Goal: Submit feedback/report problem

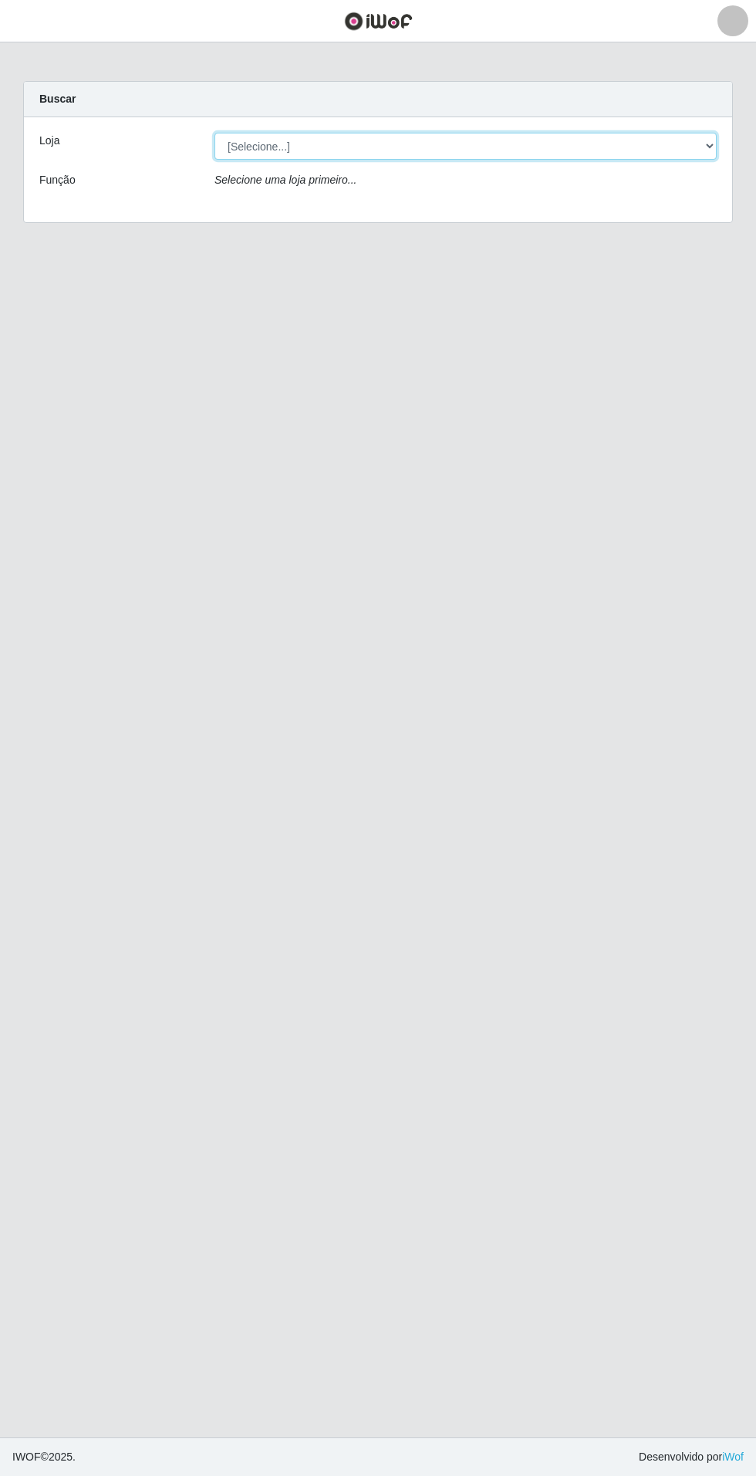
click at [695, 156] on select "[Selecione...] Atacado Vem - Loja 31 [GEOGRAPHIC_DATA]" at bounding box center [466, 146] width 502 height 27
select select "437"
click at [215, 133] on select "[Selecione...] Atacado Vem - Loja 31 [GEOGRAPHIC_DATA]" at bounding box center [466, 146] width 502 height 27
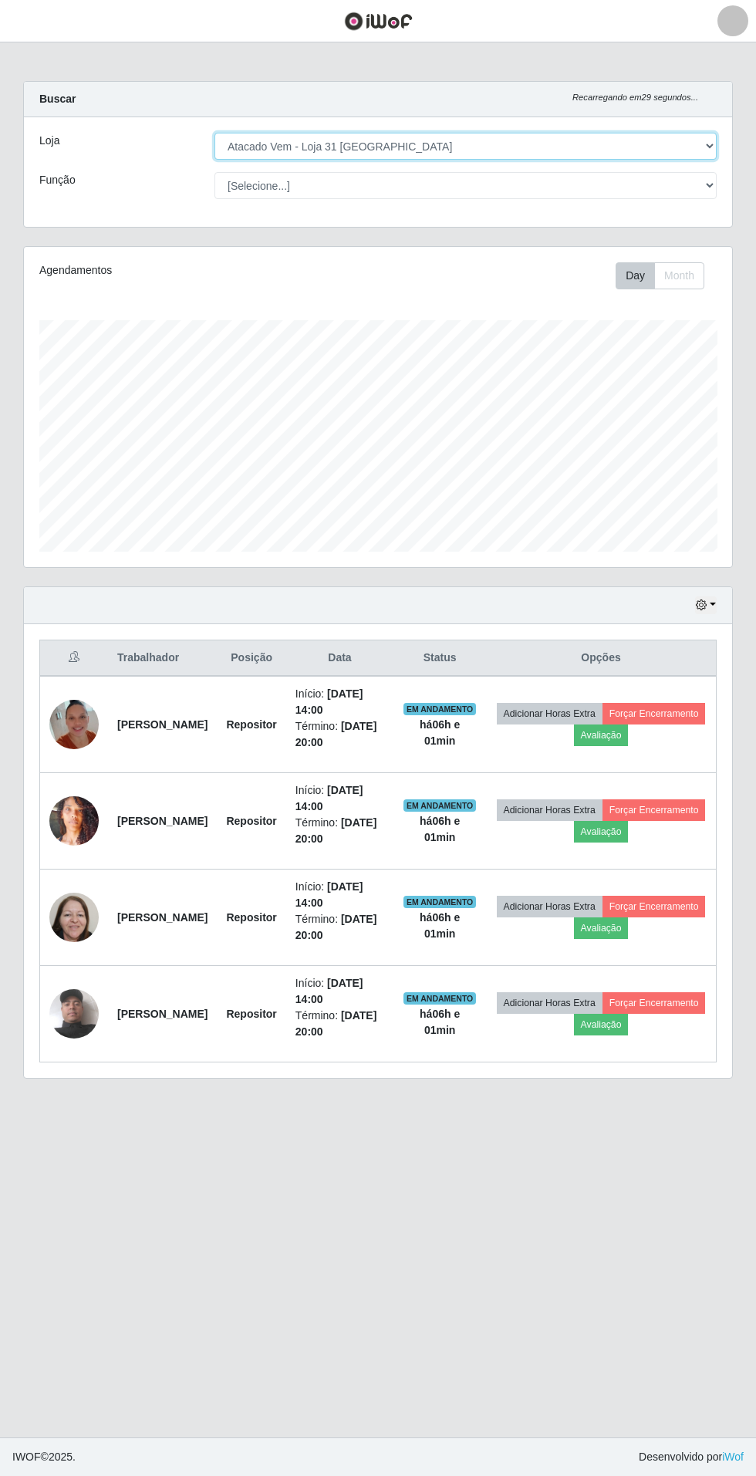
scroll to position [320, 708]
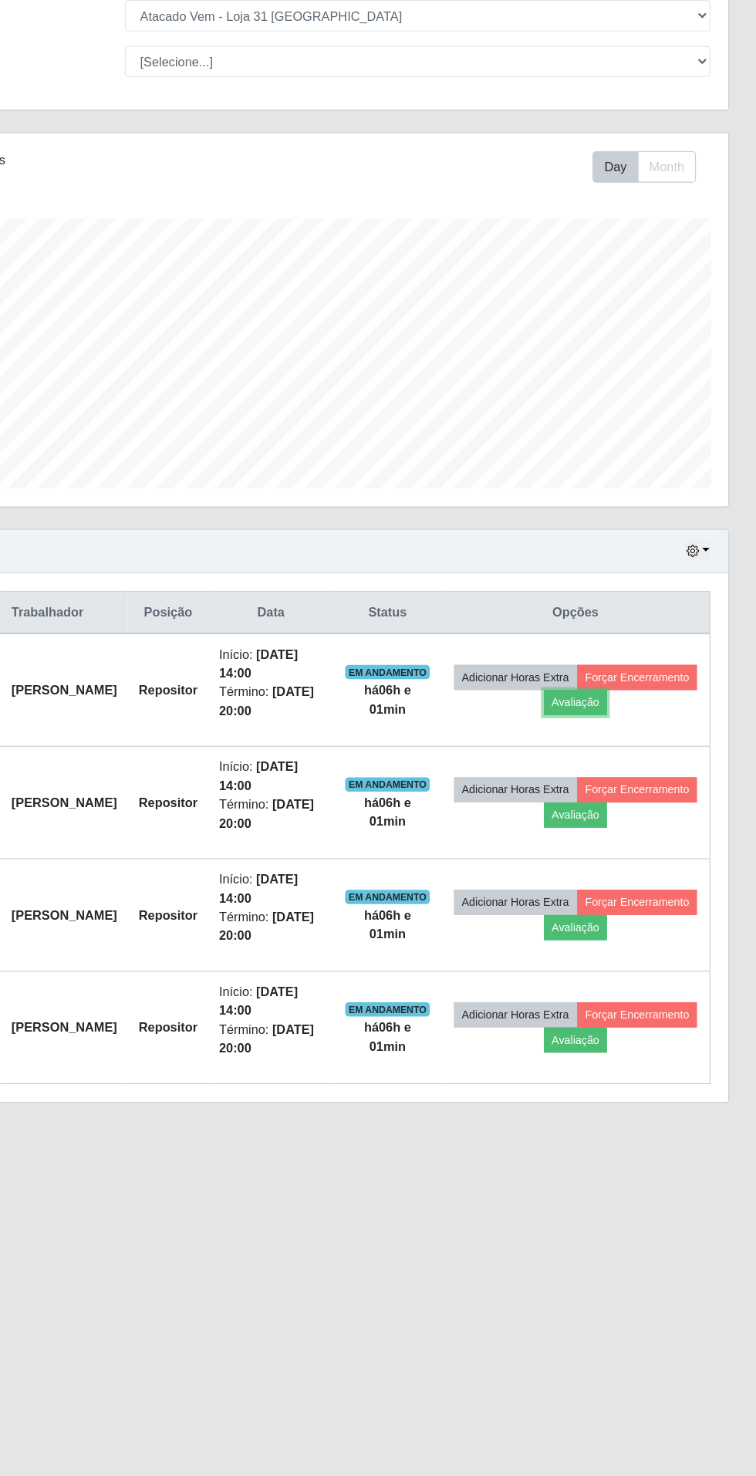
click at [629, 736] on button "Avaliação" at bounding box center [601, 736] width 55 height 22
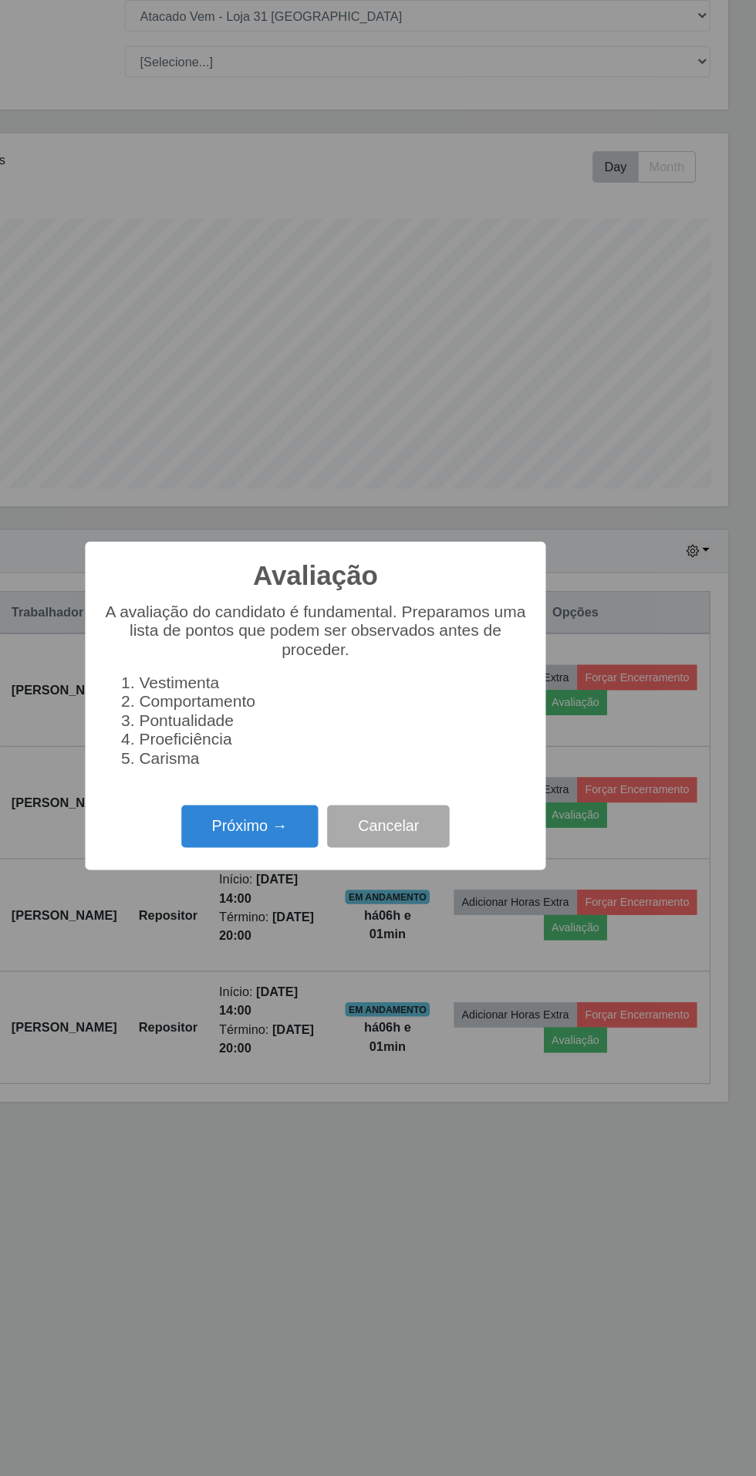
click at [306, 844] on button "Próximo →" at bounding box center [321, 841] width 117 height 36
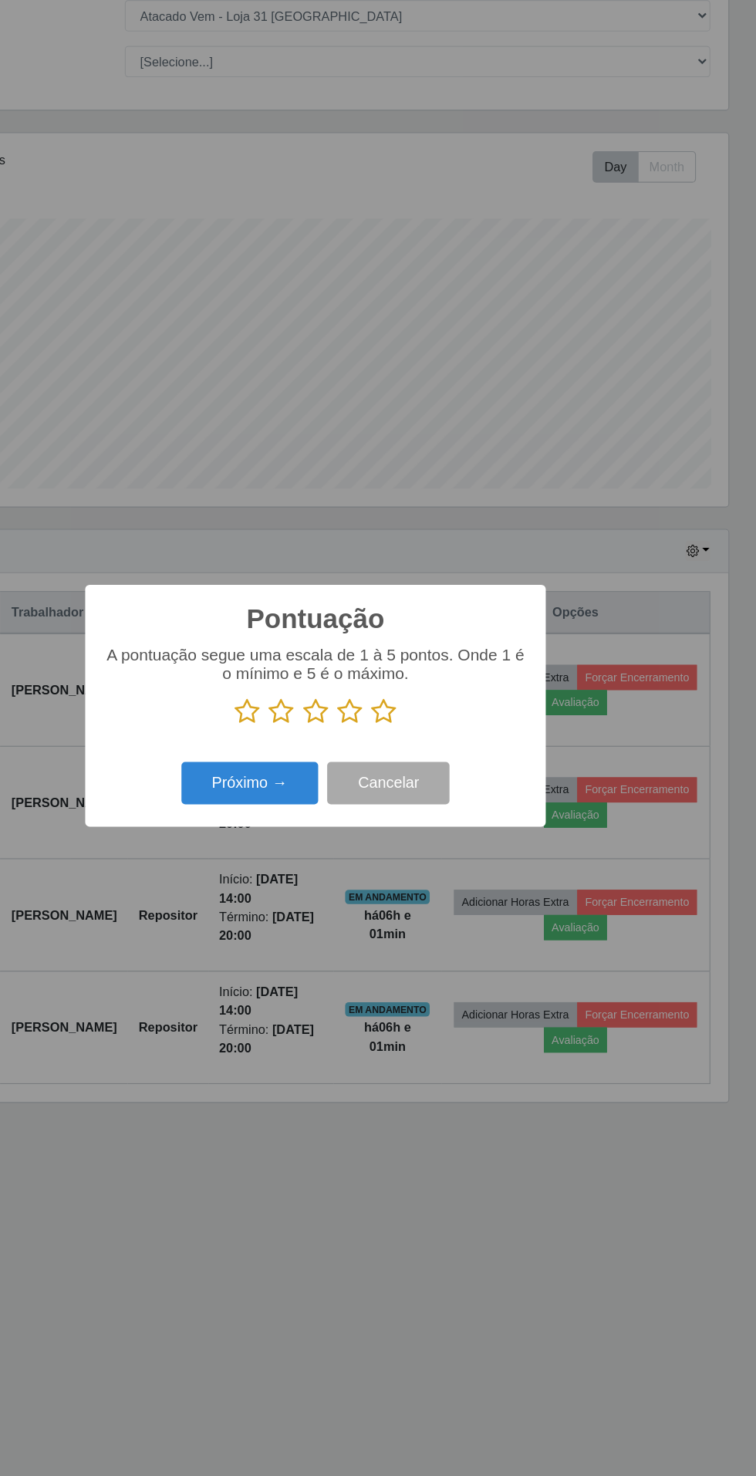
click at [440, 742] on icon at bounding box center [437, 743] width 22 height 23
click at [426, 755] on input "radio" at bounding box center [426, 755] width 0 height 0
click at [309, 800] on button "Próximo →" at bounding box center [321, 804] width 117 height 36
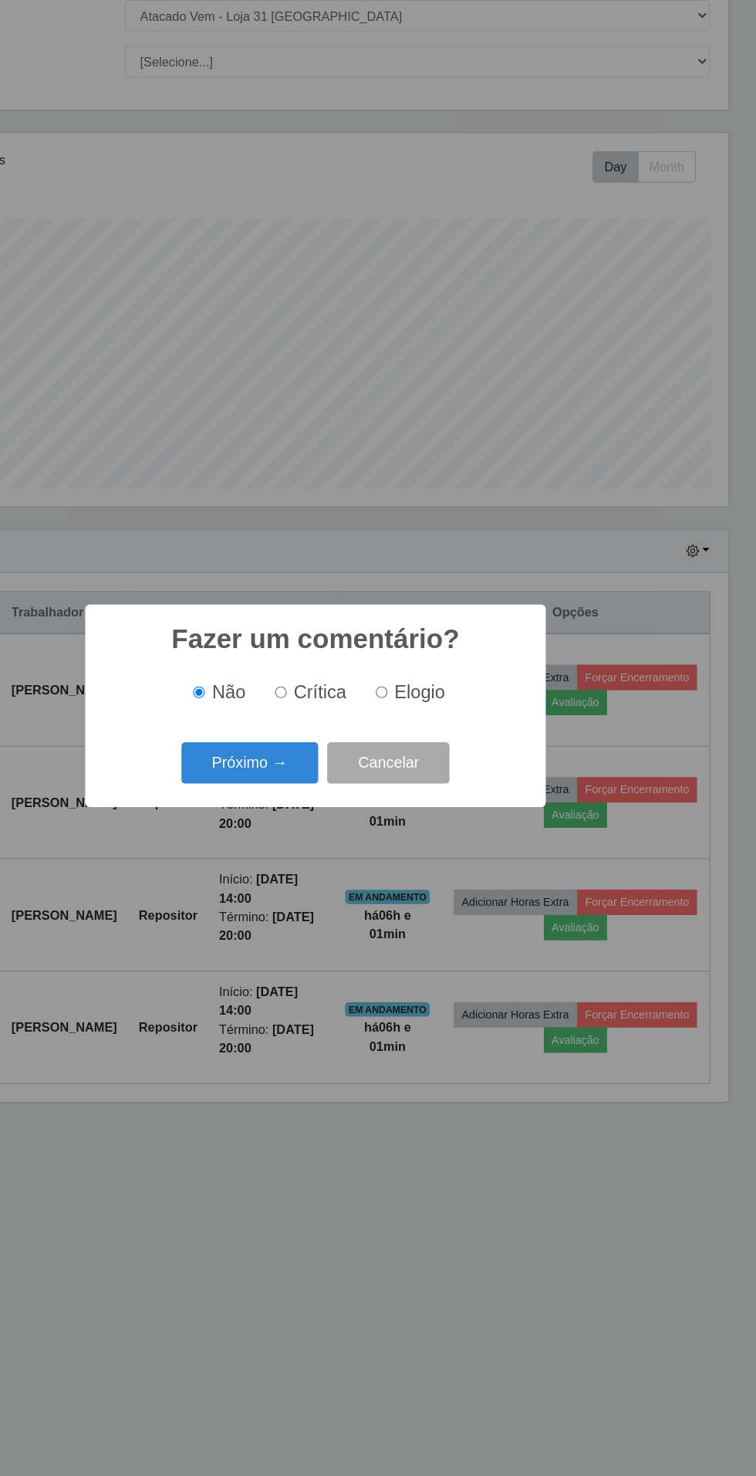
click at [314, 784] on button "Próximo →" at bounding box center [321, 787] width 117 height 36
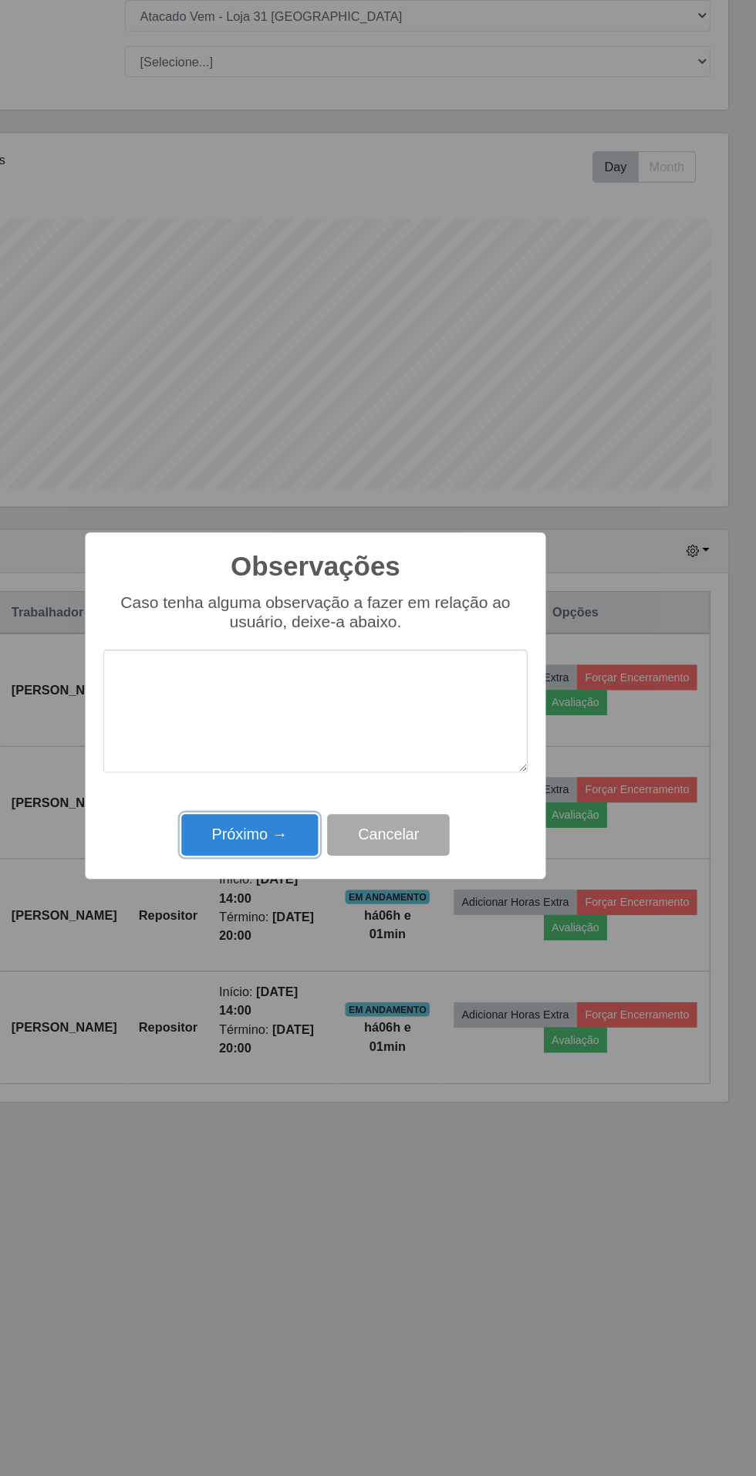
click at [291, 853] on button "Próximo →" at bounding box center [321, 849] width 117 height 36
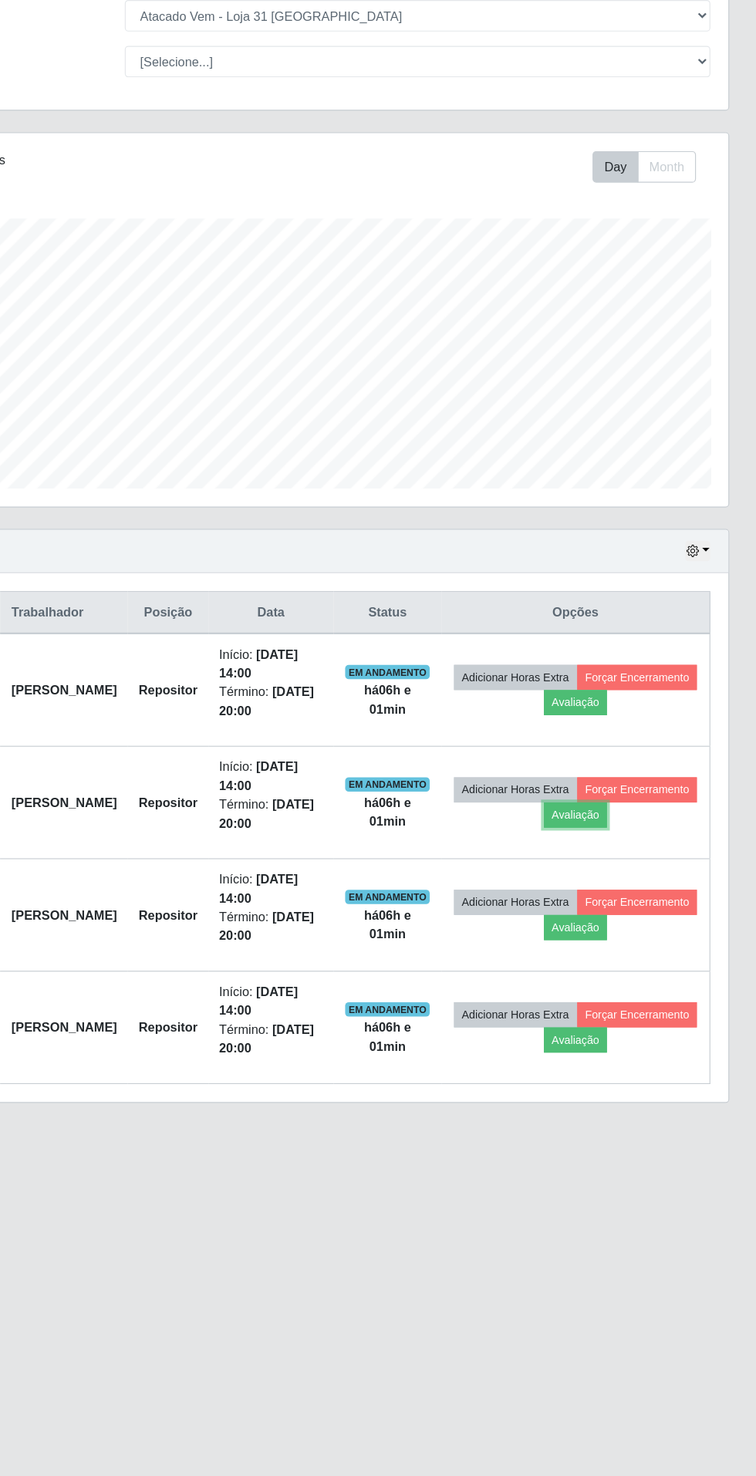
click at [629, 833] on button "Avaliação" at bounding box center [601, 832] width 55 height 22
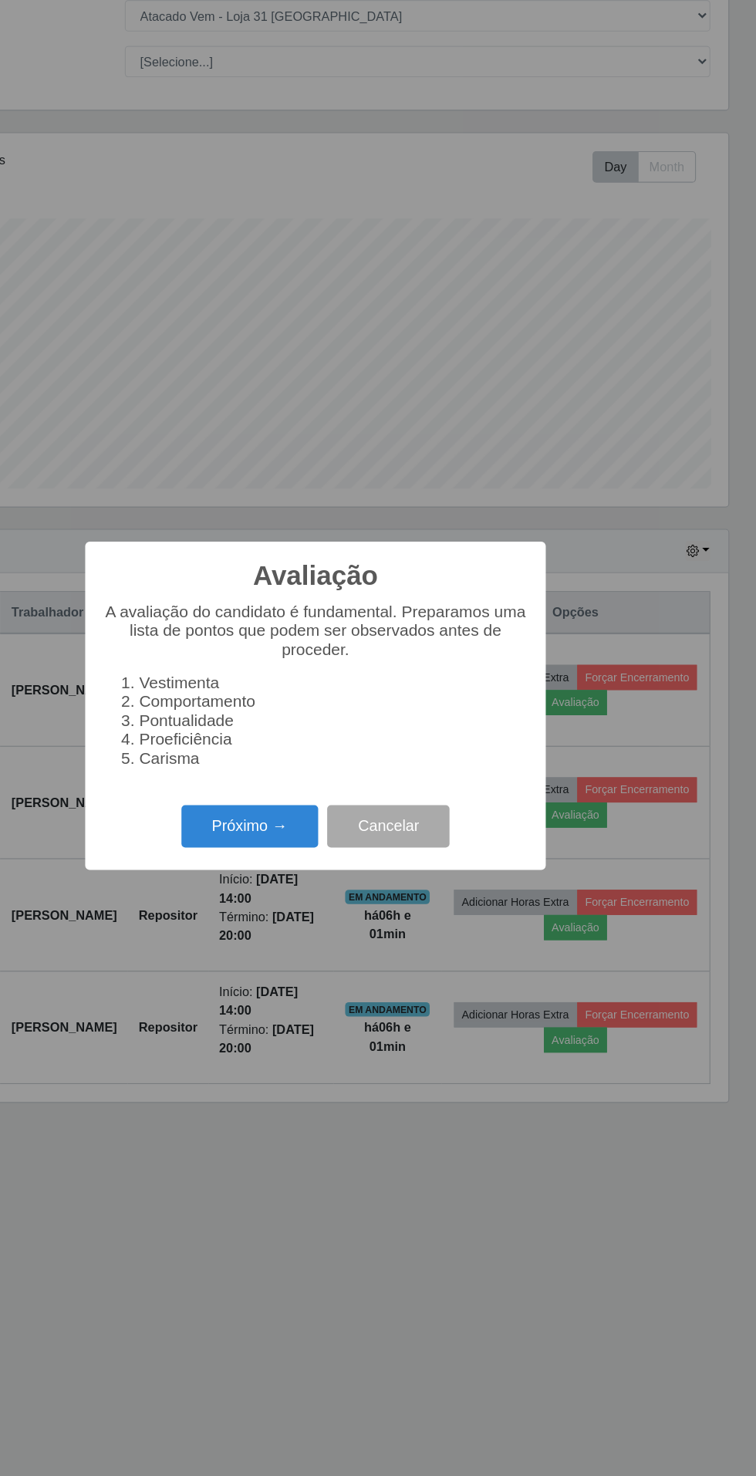
click at [299, 830] on button "Próximo →" at bounding box center [321, 841] width 117 height 36
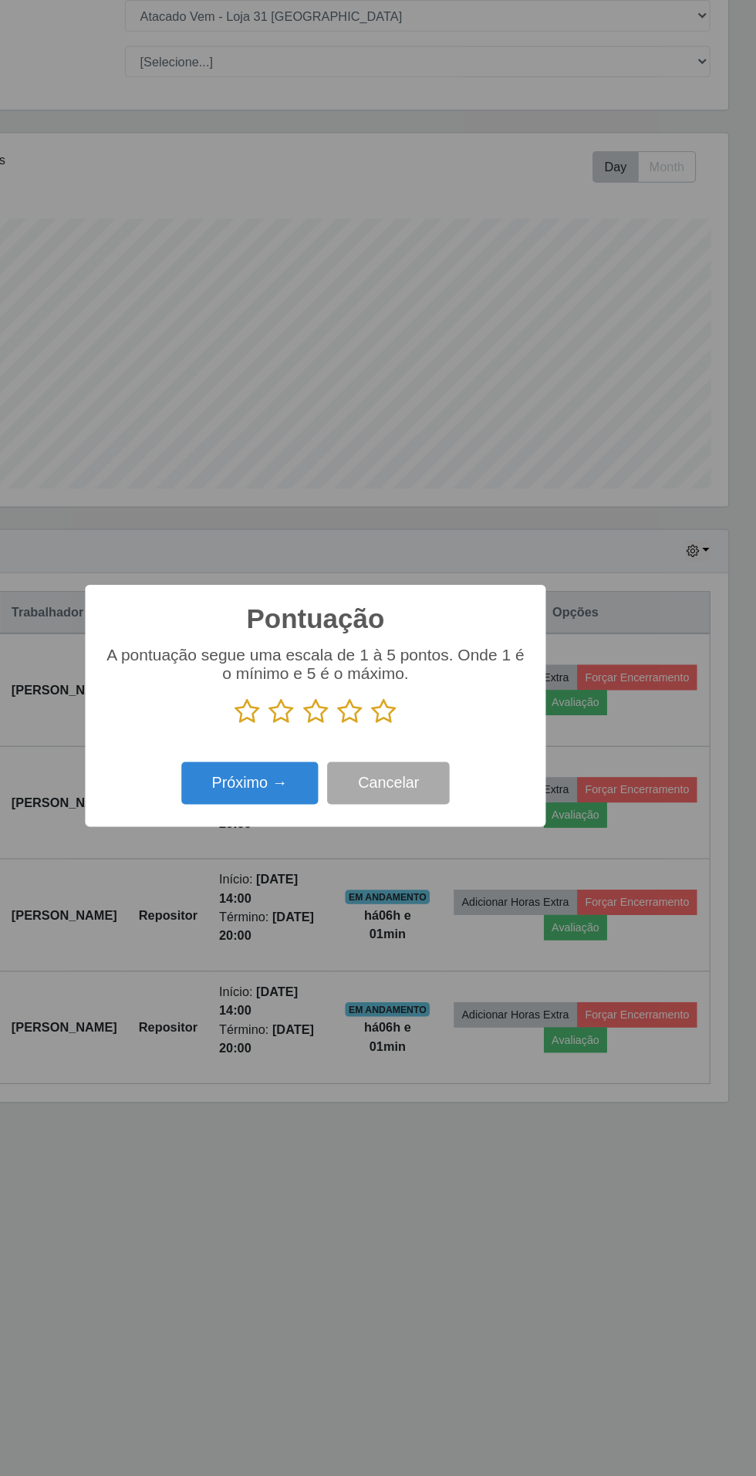
click at [439, 738] on icon at bounding box center [437, 743] width 22 height 23
click at [426, 755] on input "radio" at bounding box center [426, 755] width 0 height 0
click at [320, 803] on button "Próximo →" at bounding box center [321, 804] width 117 height 36
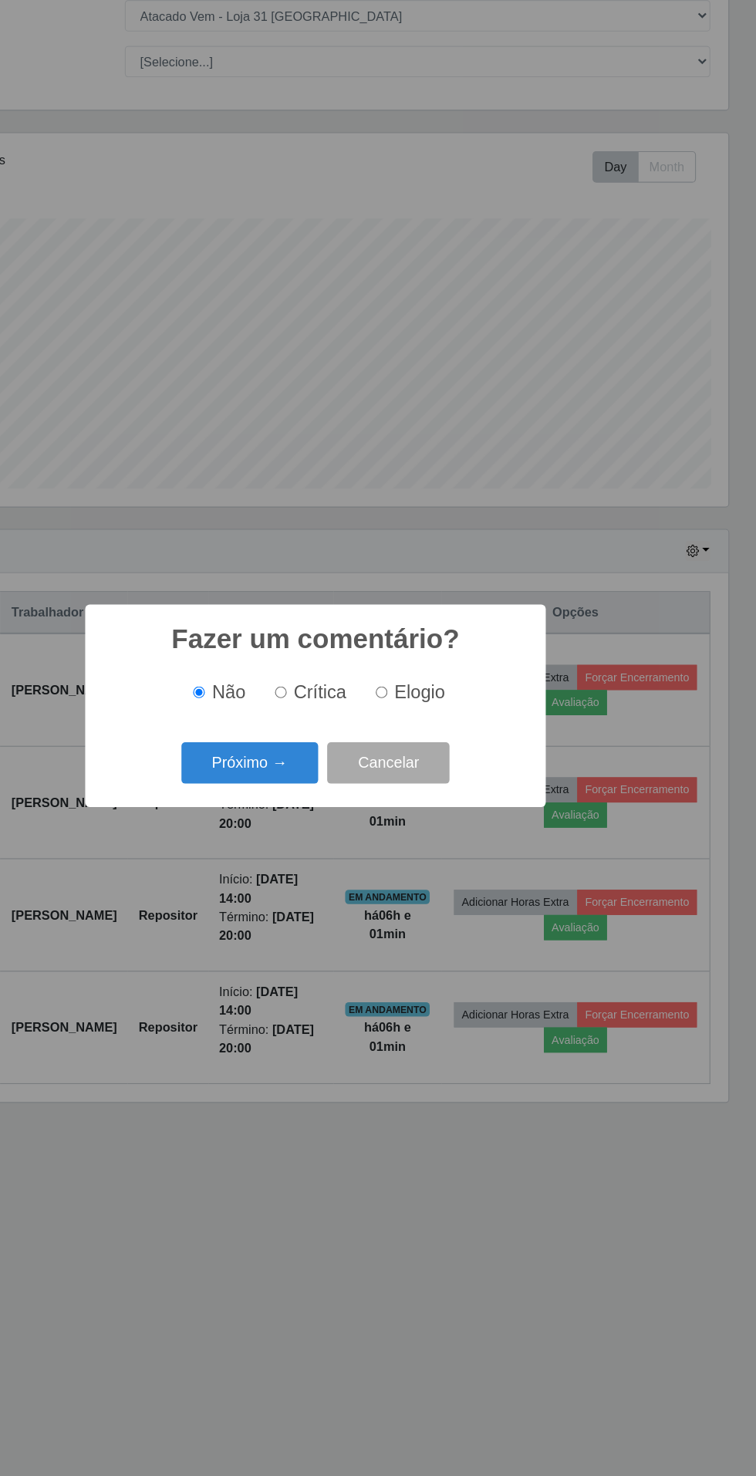
click at [320, 785] on button "Próximo →" at bounding box center [321, 787] width 117 height 36
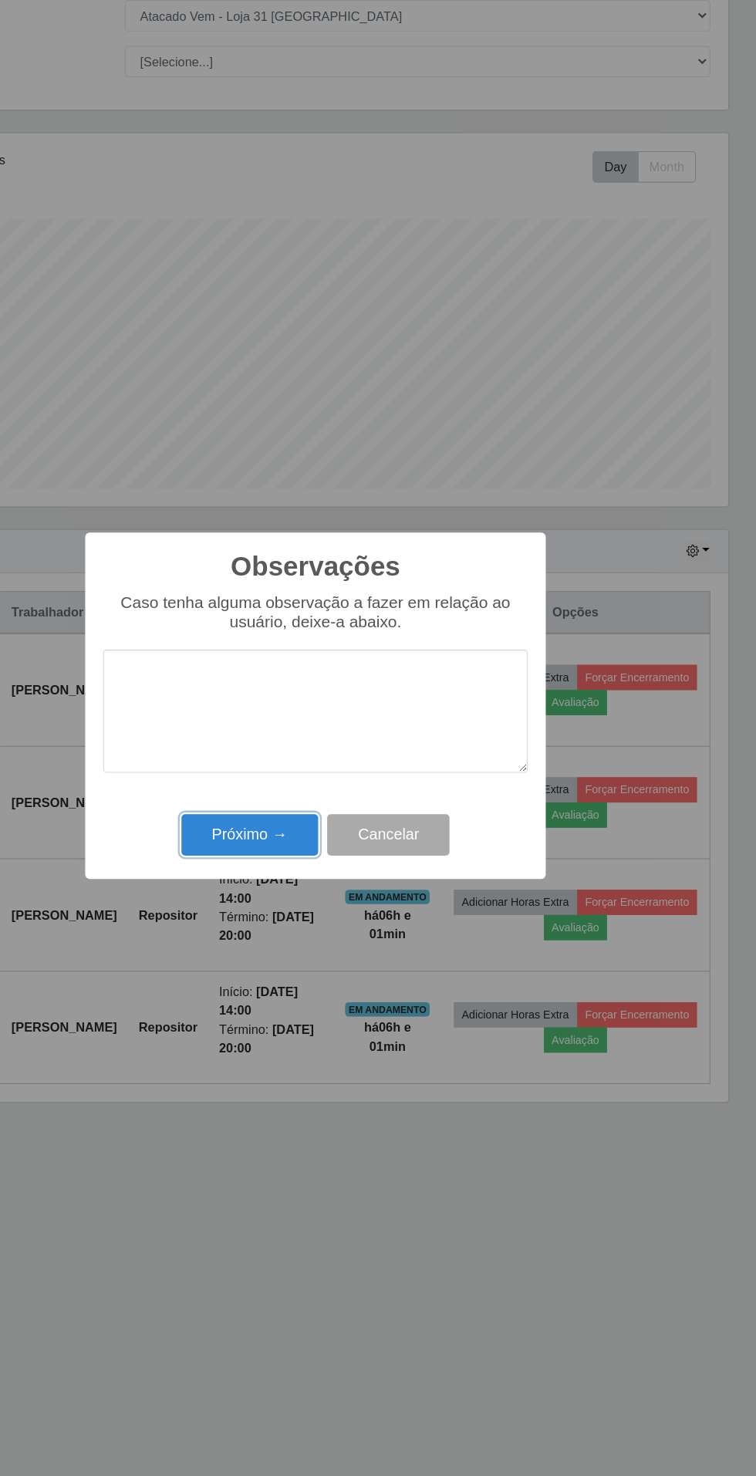
click at [314, 846] on button "Próximo →" at bounding box center [321, 849] width 117 height 36
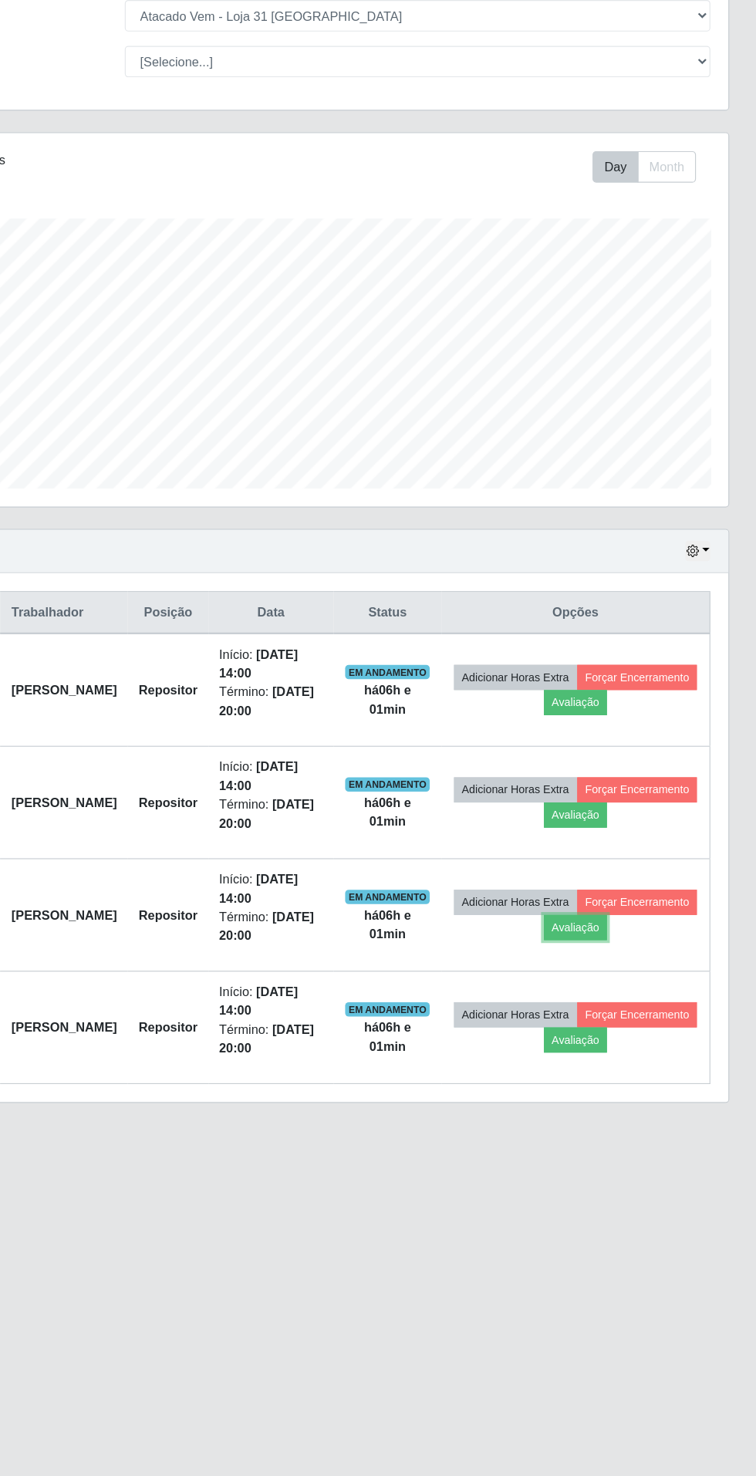
click at [629, 930] on button "Avaliação" at bounding box center [601, 929] width 55 height 22
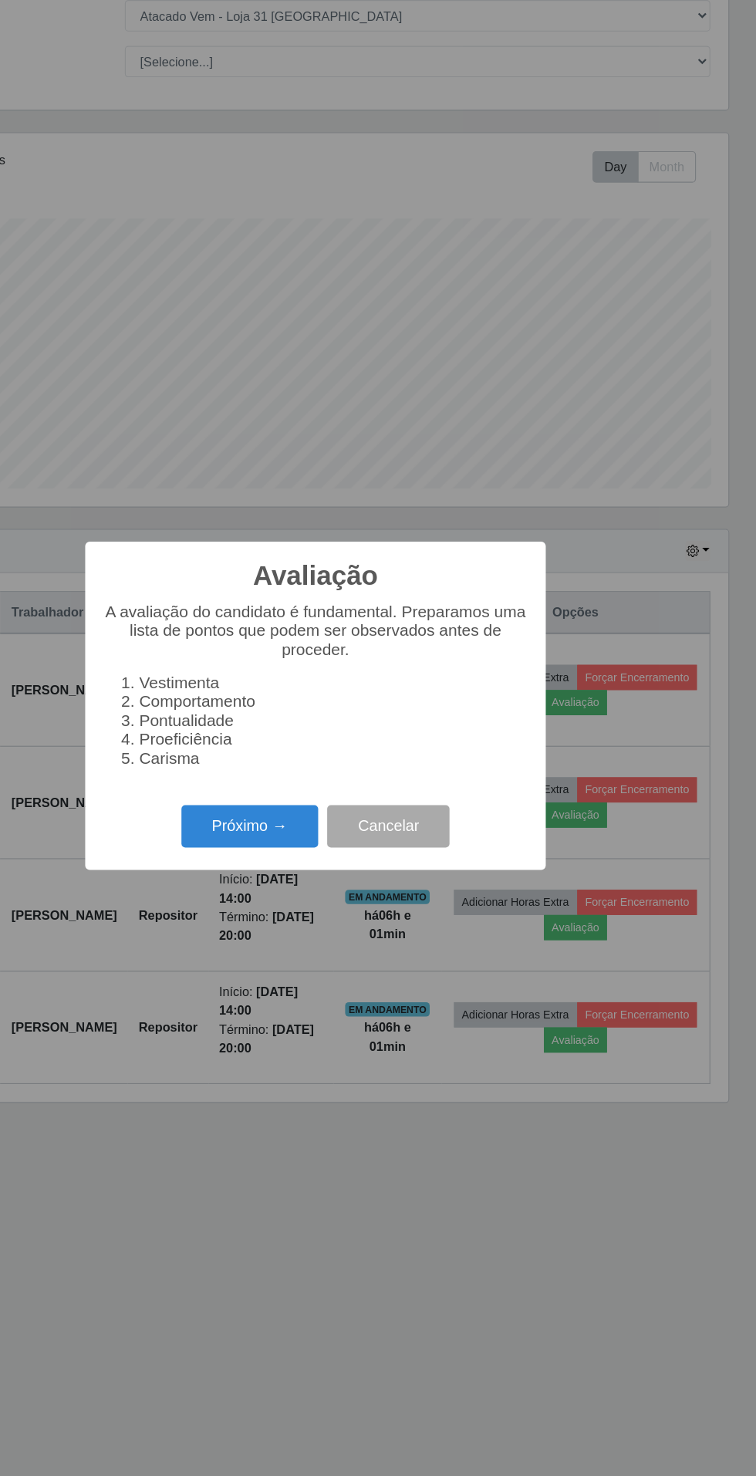
click at [318, 842] on button "Próximo →" at bounding box center [321, 841] width 117 height 36
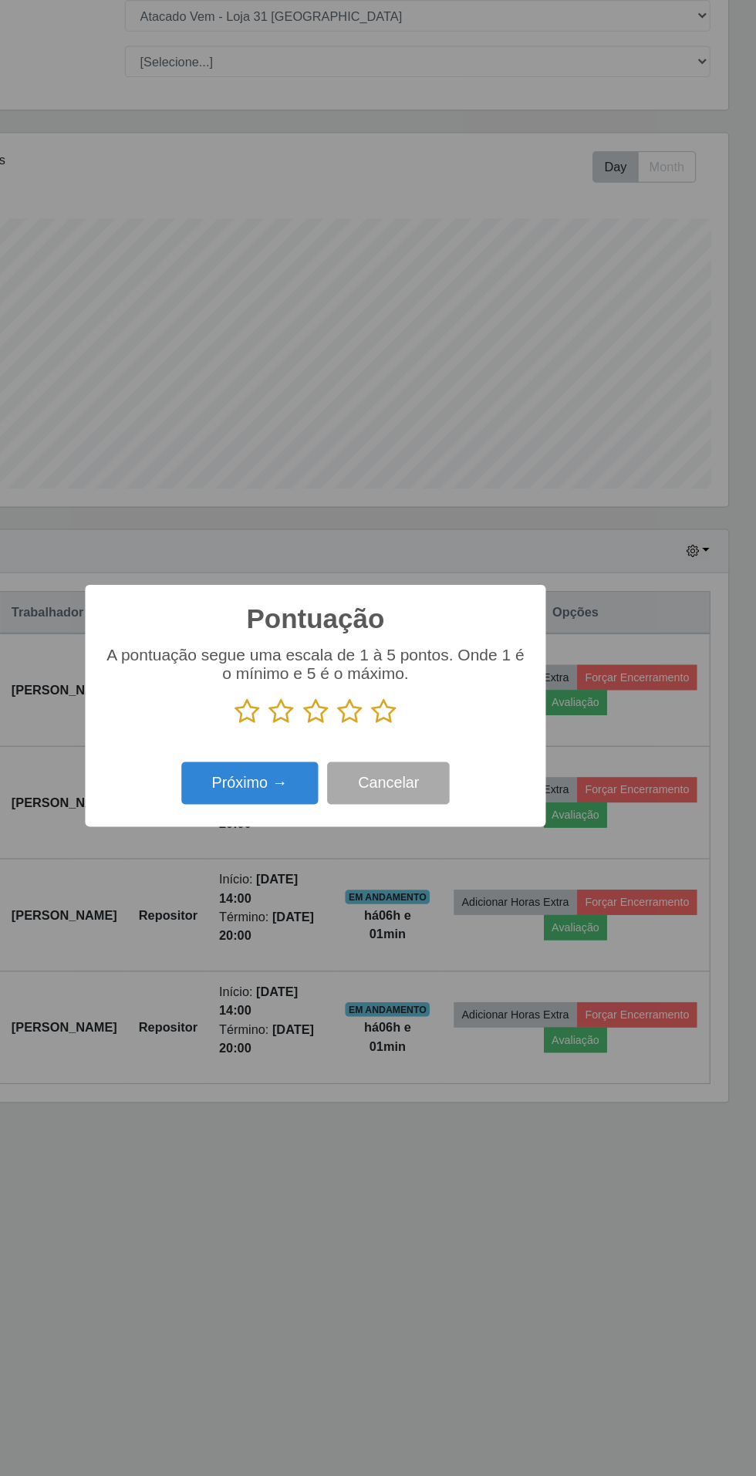
click at [442, 732] on icon at bounding box center [437, 743] width 22 height 23
click at [426, 755] on input "radio" at bounding box center [426, 755] width 0 height 0
click at [320, 803] on button "Próximo →" at bounding box center [321, 804] width 117 height 36
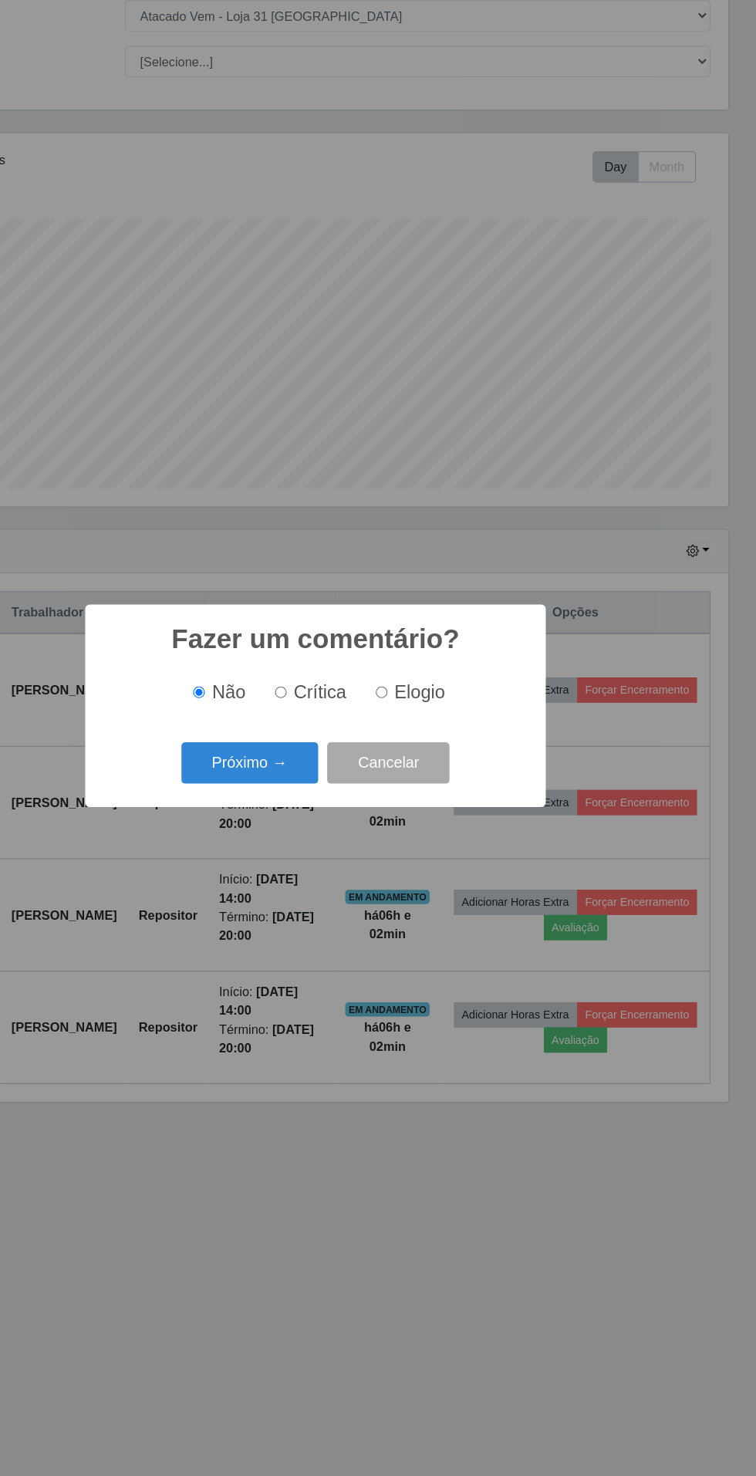
click at [323, 782] on button "Próximo →" at bounding box center [321, 787] width 117 height 36
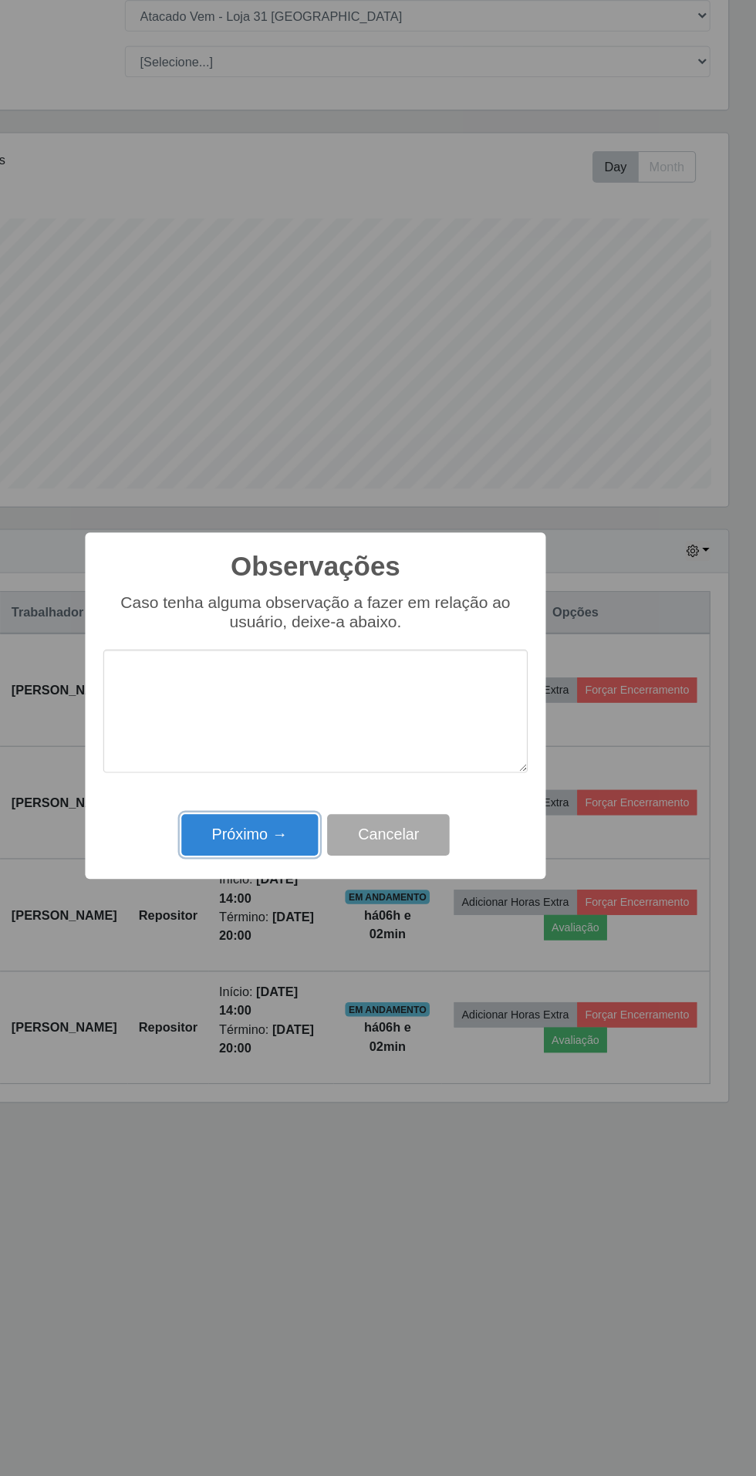
click at [297, 850] on button "Próximo →" at bounding box center [321, 849] width 117 height 36
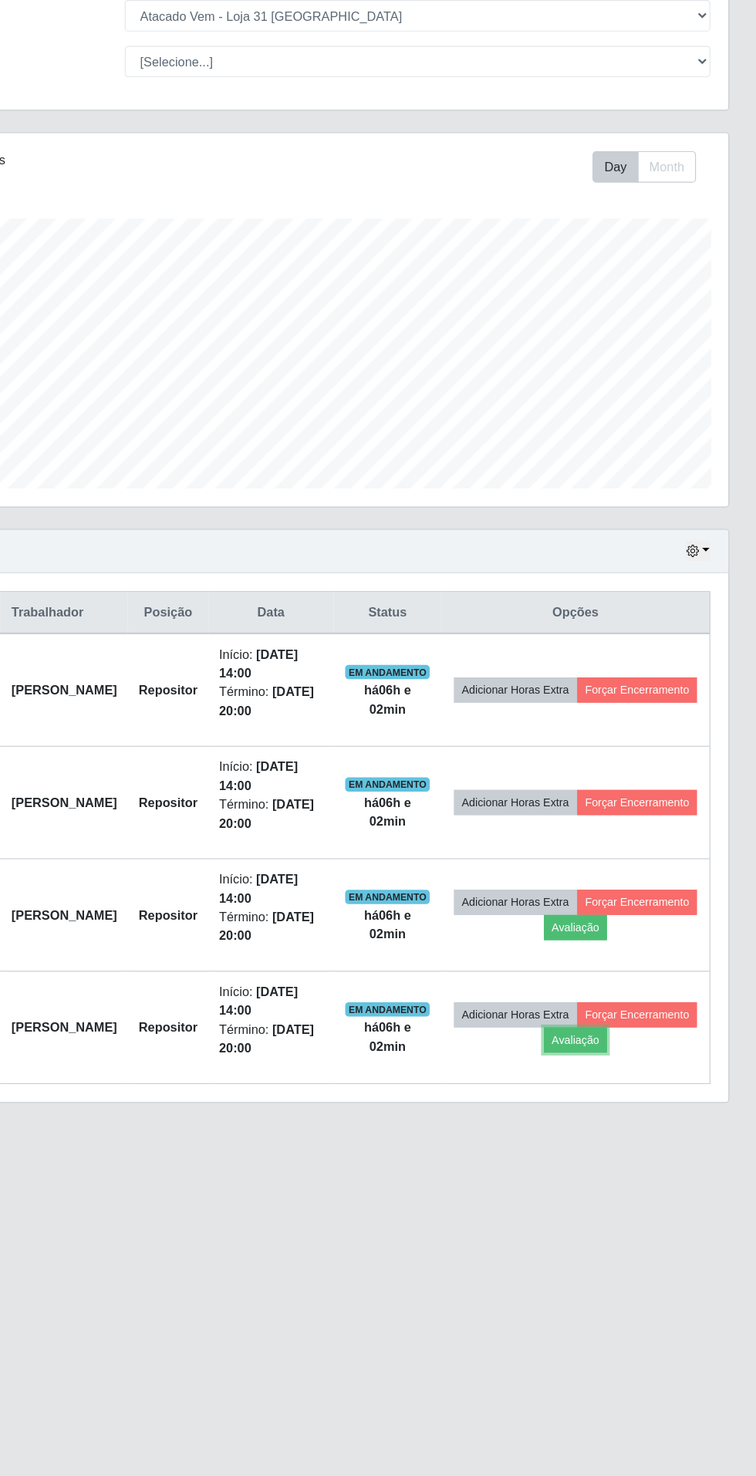
click at [629, 1028] on button "Avaliação" at bounding box center [601, 1025] width 55 height 22
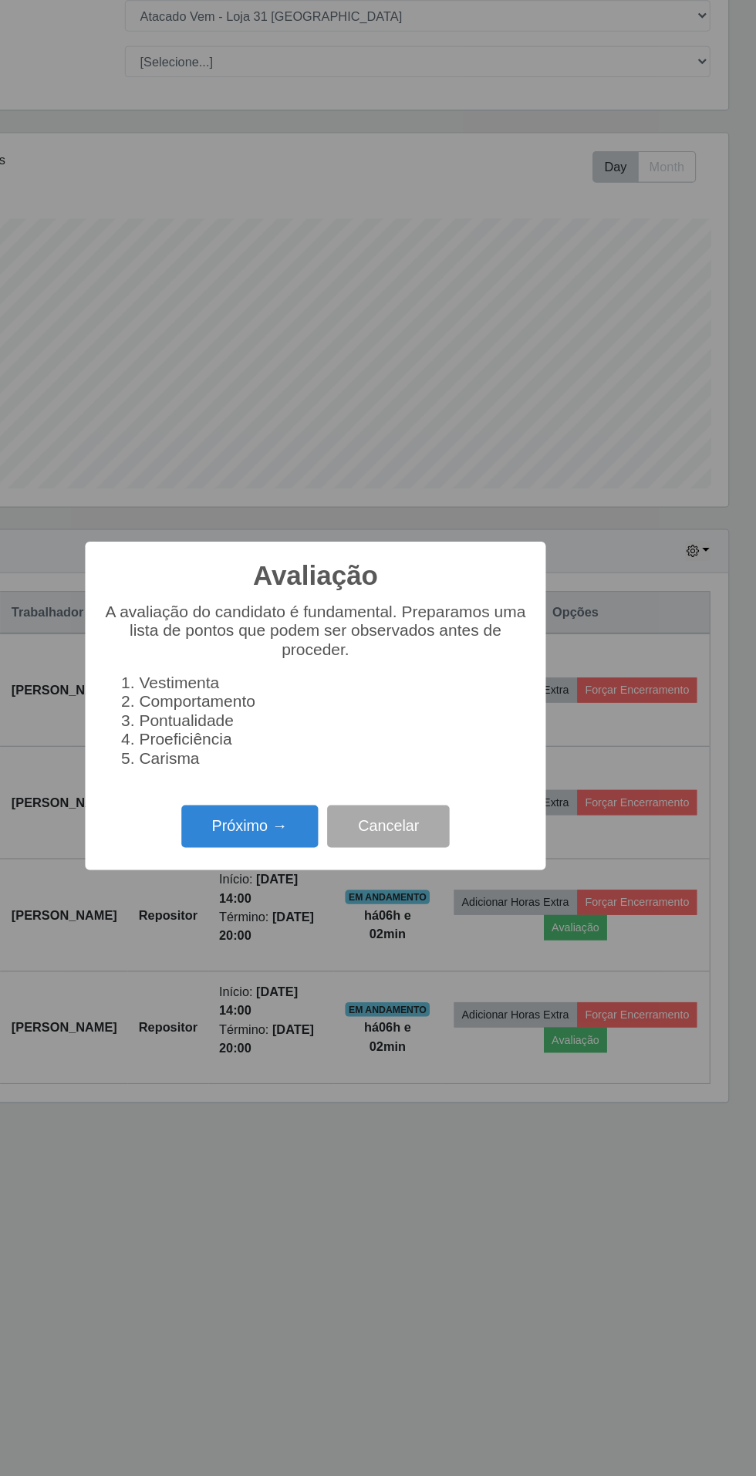
click at [296, 840] on button "Próximo →" at bounding box center [321, 841] width 117 height 36
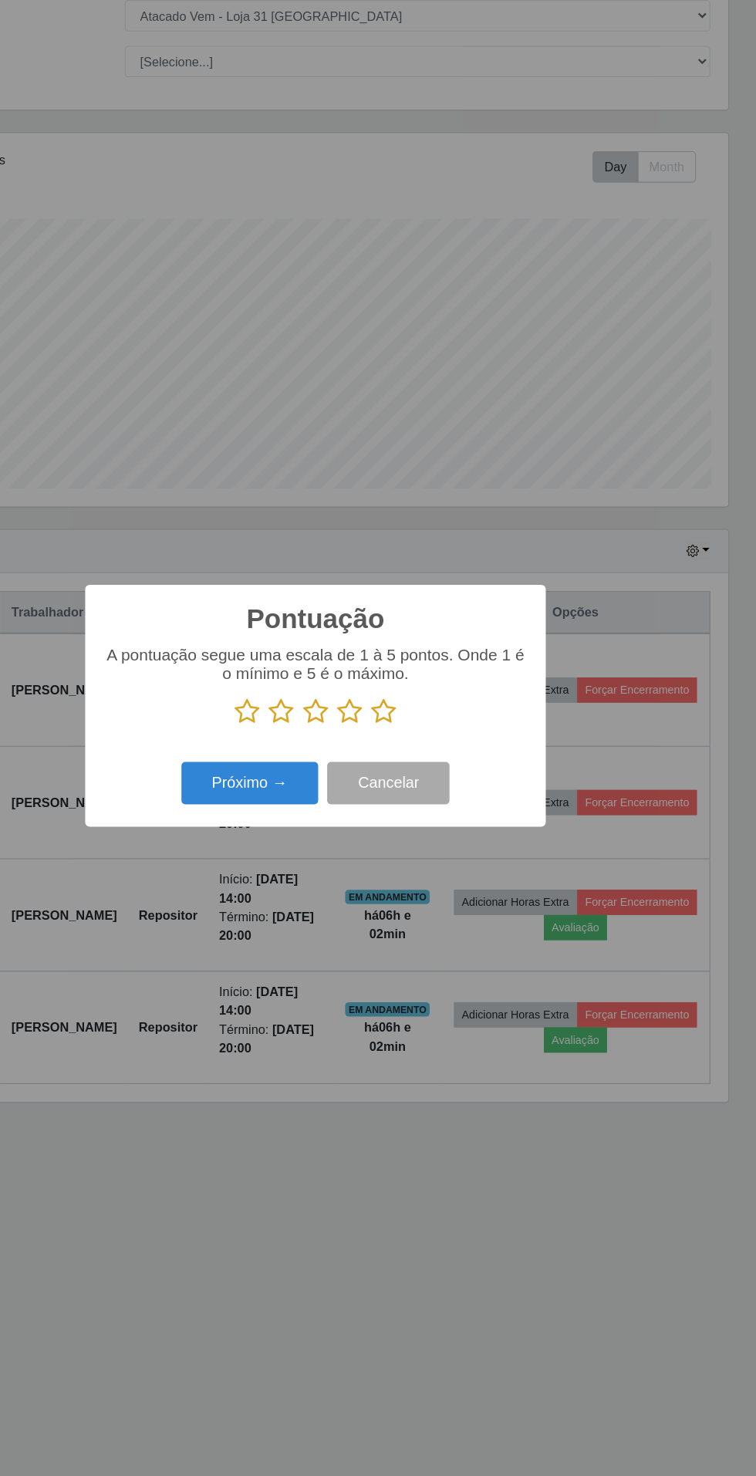
click at [439, 736] on icon at bounding box center [437, 743] width 22 height 23
click at [426, 755] on input "radio" at bounding box center [426, 755] width 0 height 0
click at [299, 806] on button "Próximo →" at bounding box center [321, 804] width 117 height 36
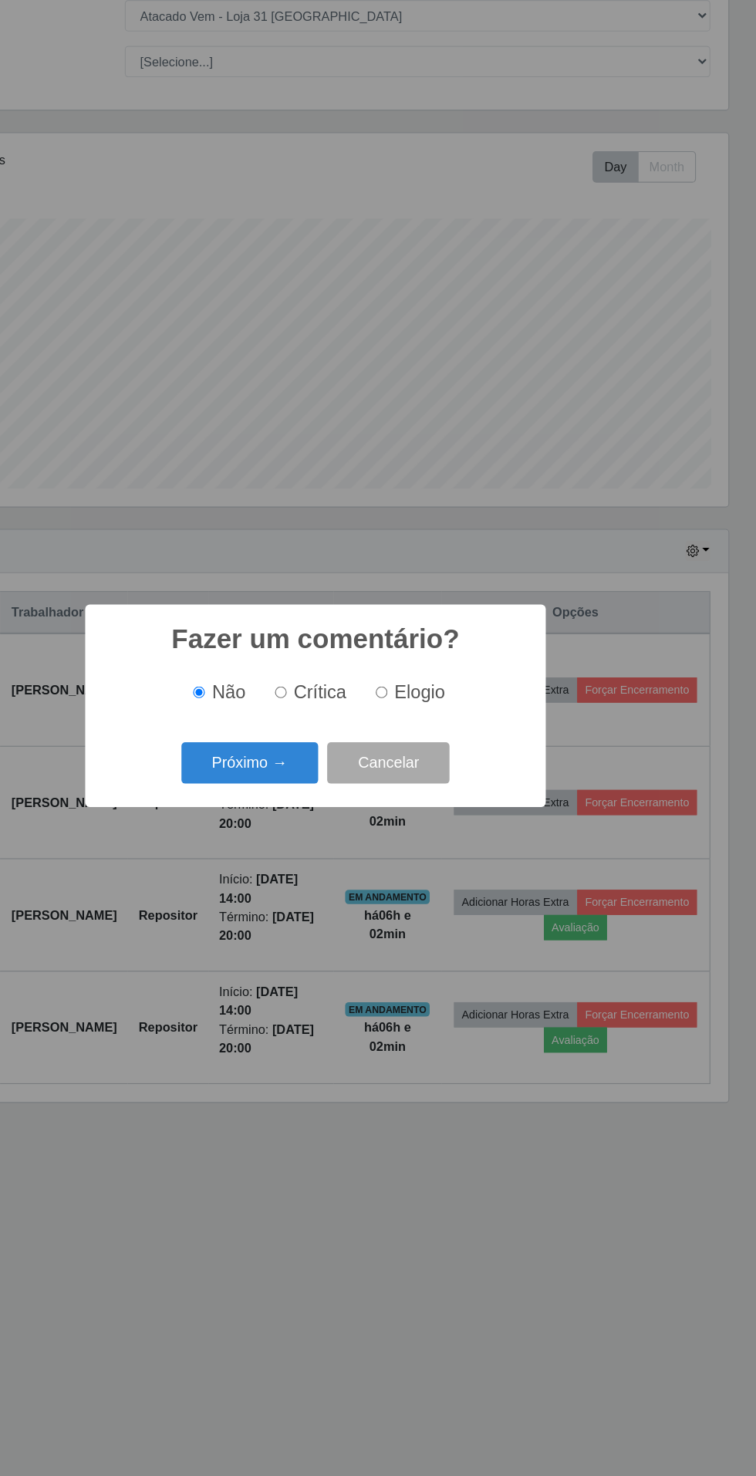
click at [326, 773] on button "Próximo →" at bounding box center [321, 787] width 117 height 36
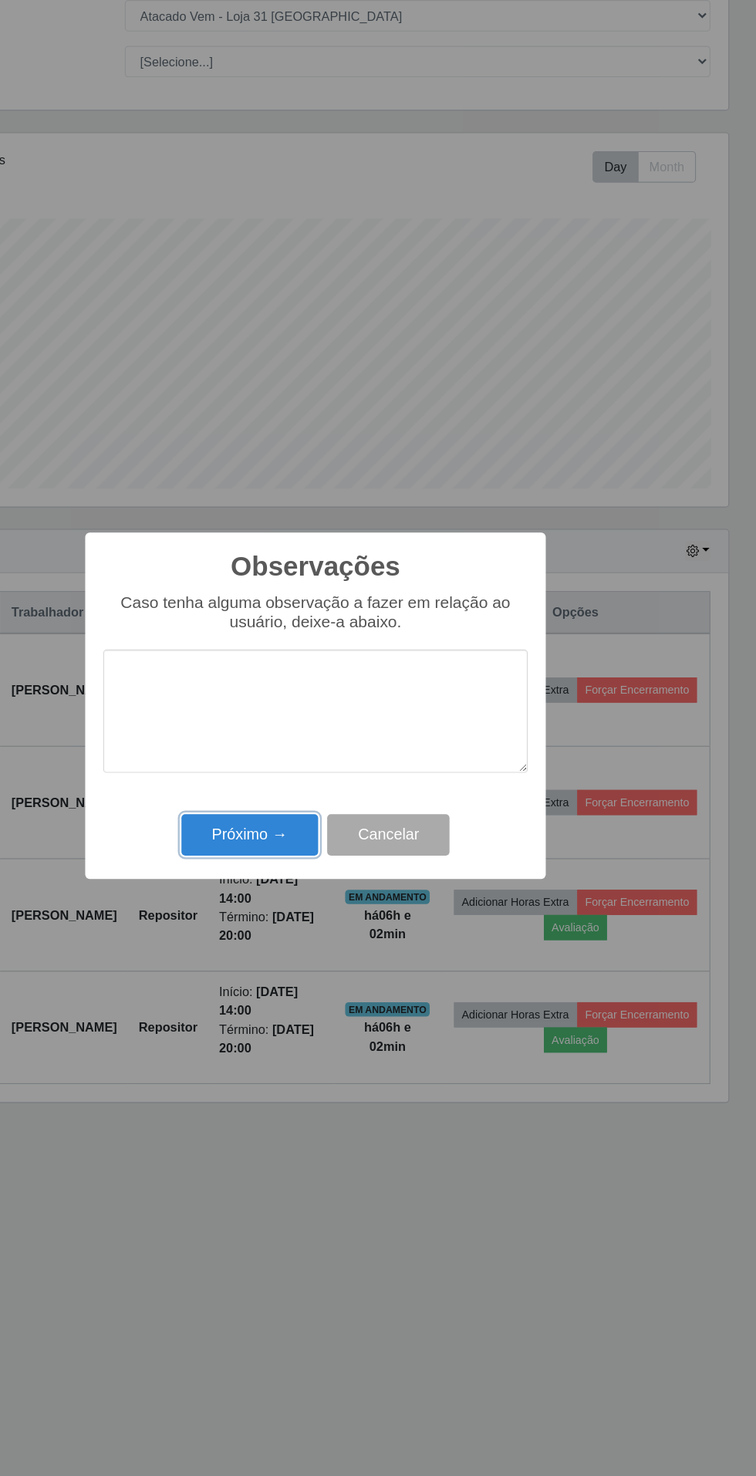
click at [304, 843] on button "Próximo →" at bounding box center [321, 849] width 117 height 36
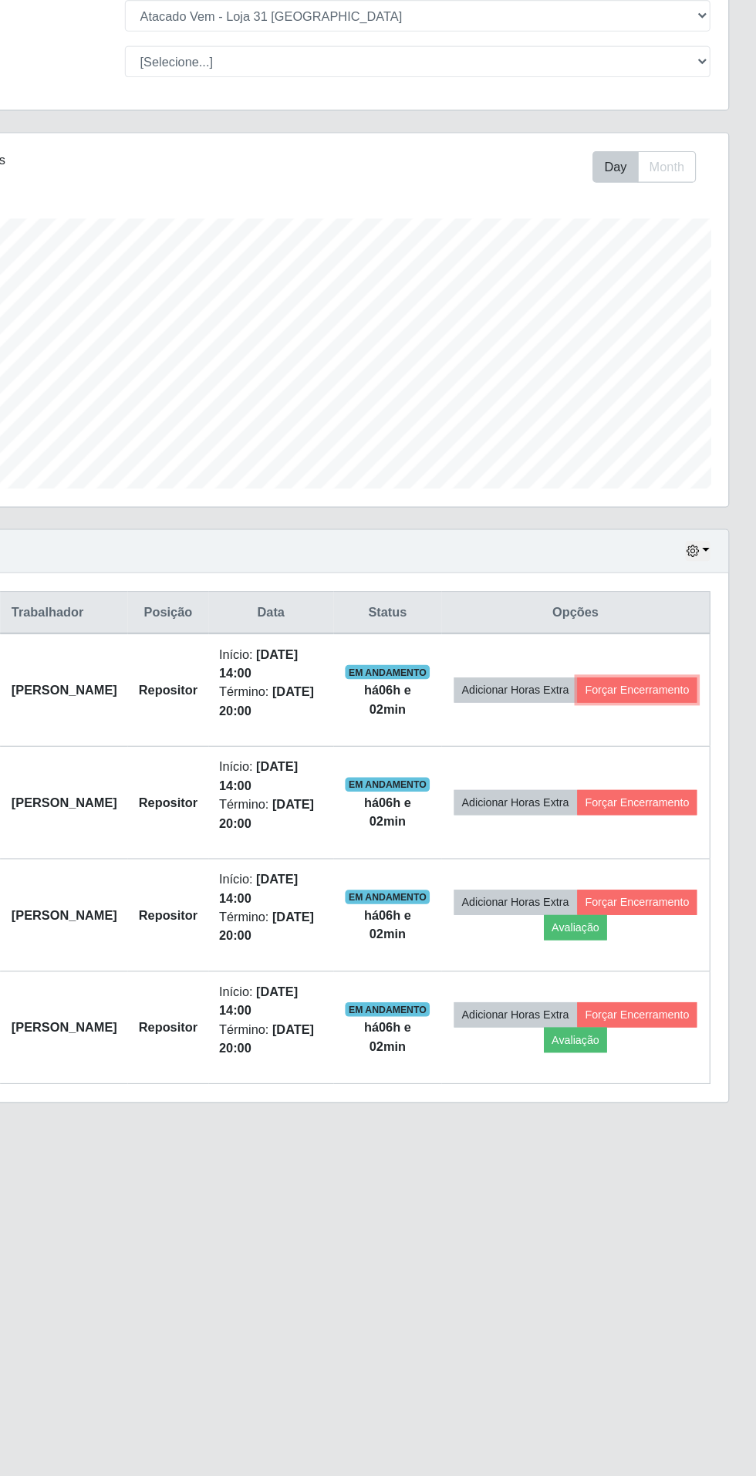
click at [620, 732] on button "Forçar Encerramento" at bounding box center [654, 725] width 103 height 22
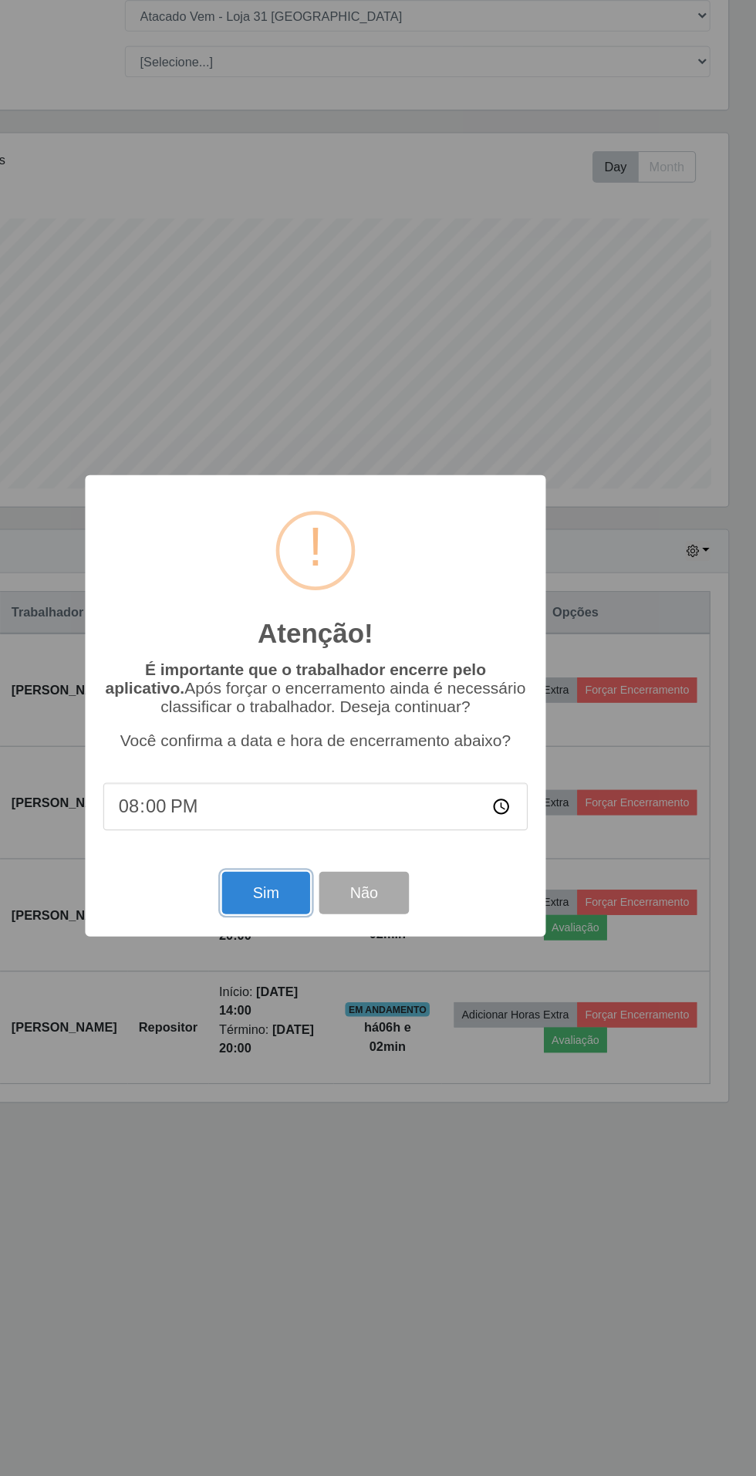
click at [326, 903] on button "Sim" at bounding box center [335, 899] width 75 height 36
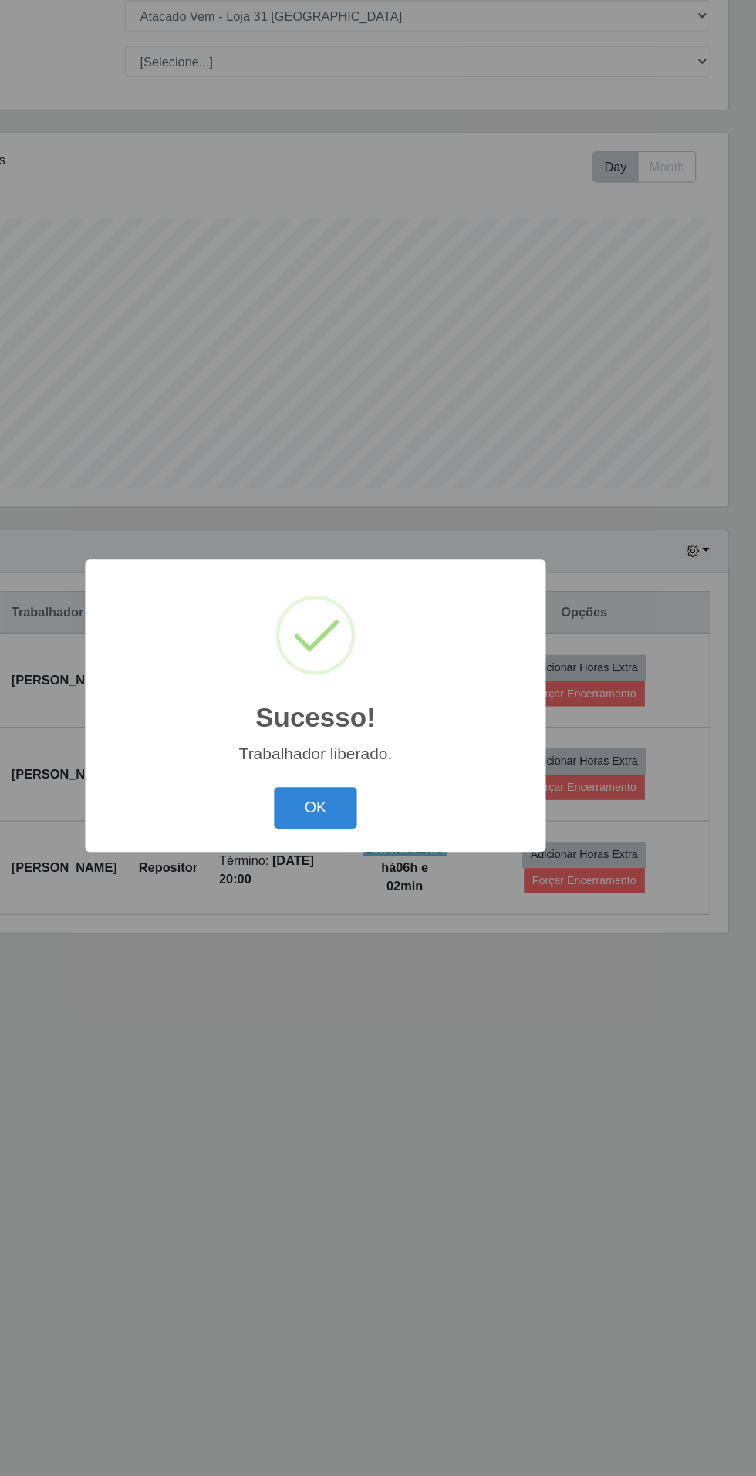
click at [357, 827] on button "OK" at bounding box center [379, 826] width 72 height 36
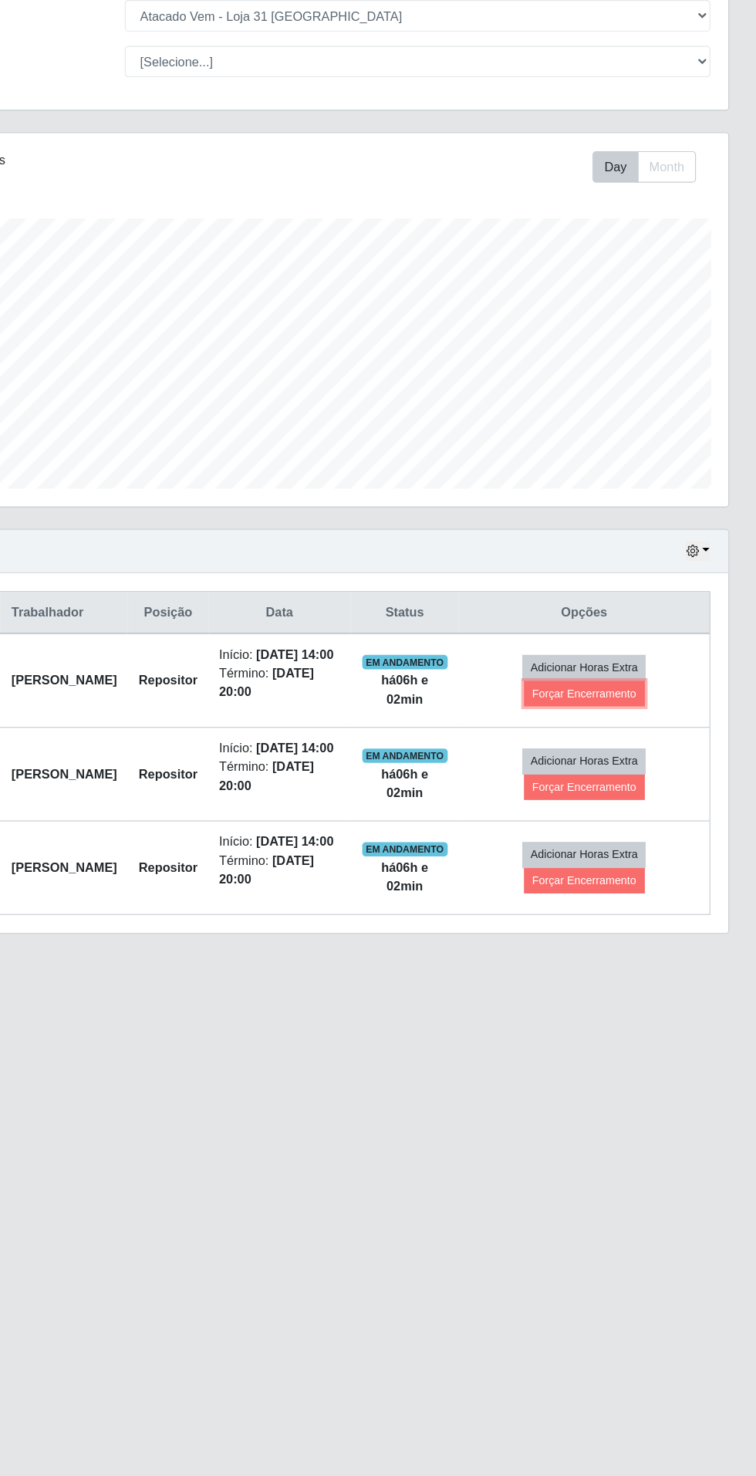
click at [642, 732] on button "Forçar Encerramento" at bounding box center [608, 728] width 103 height 22
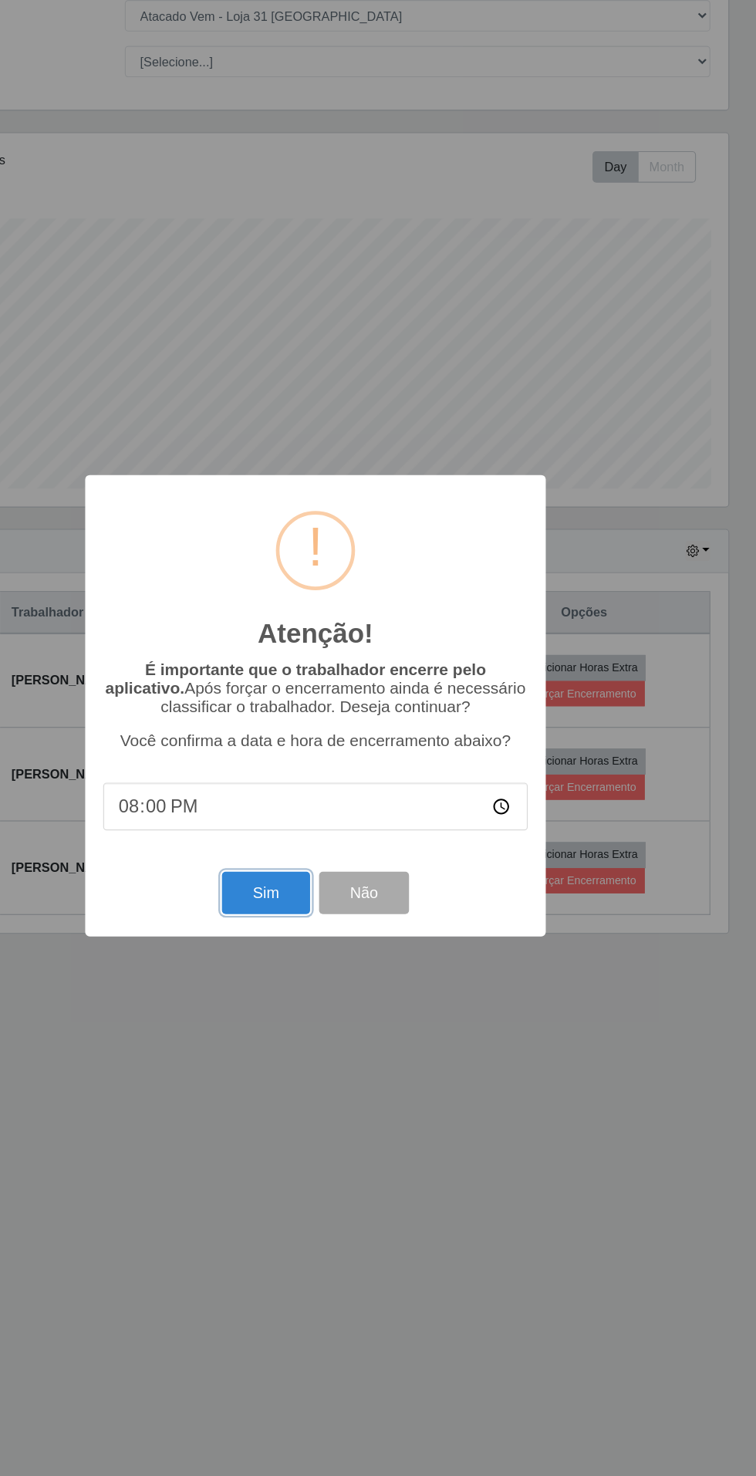
click at [335, 901] on button "Sim" at bounding box center [335, 899] width 75 height 36
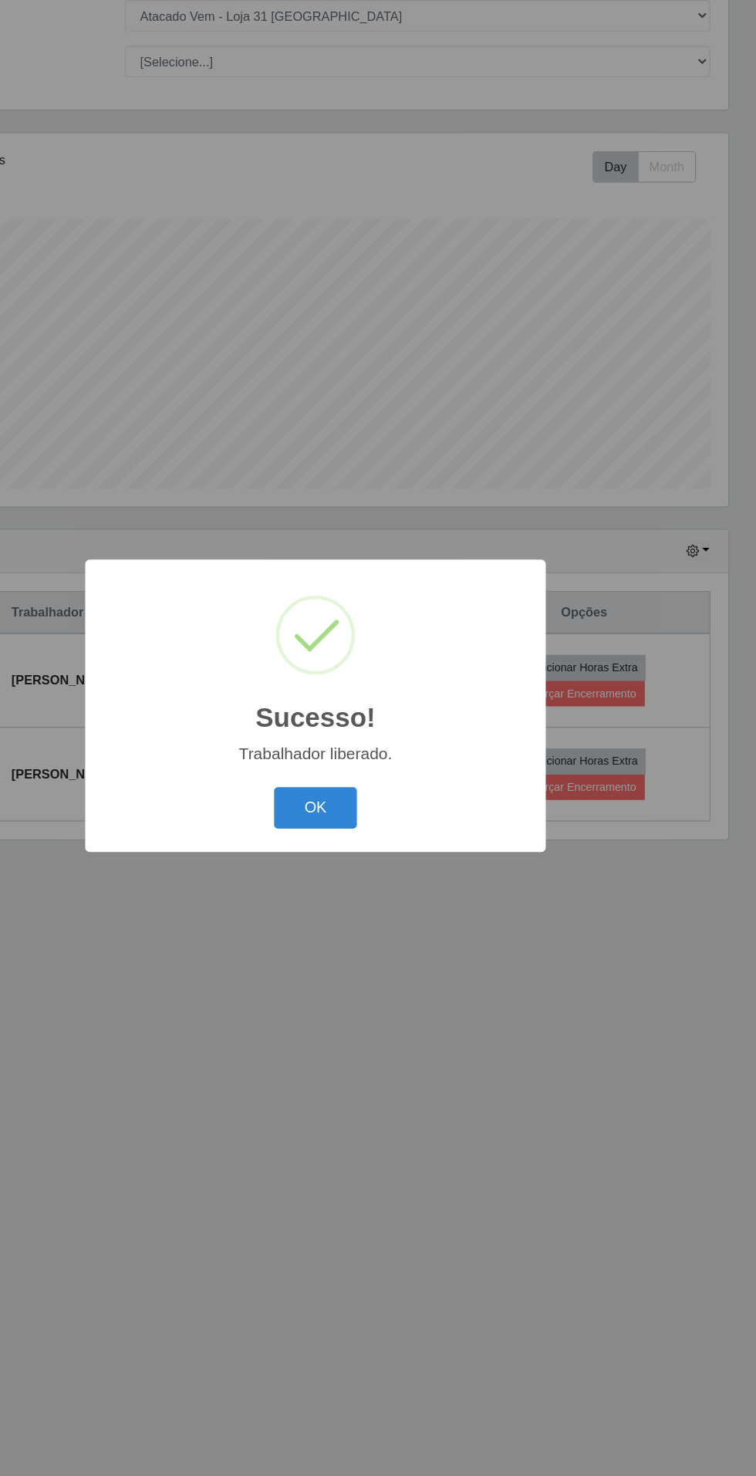
click at [384, 822] on button "OK" at bounding box center [379, 826] width 72 height 36
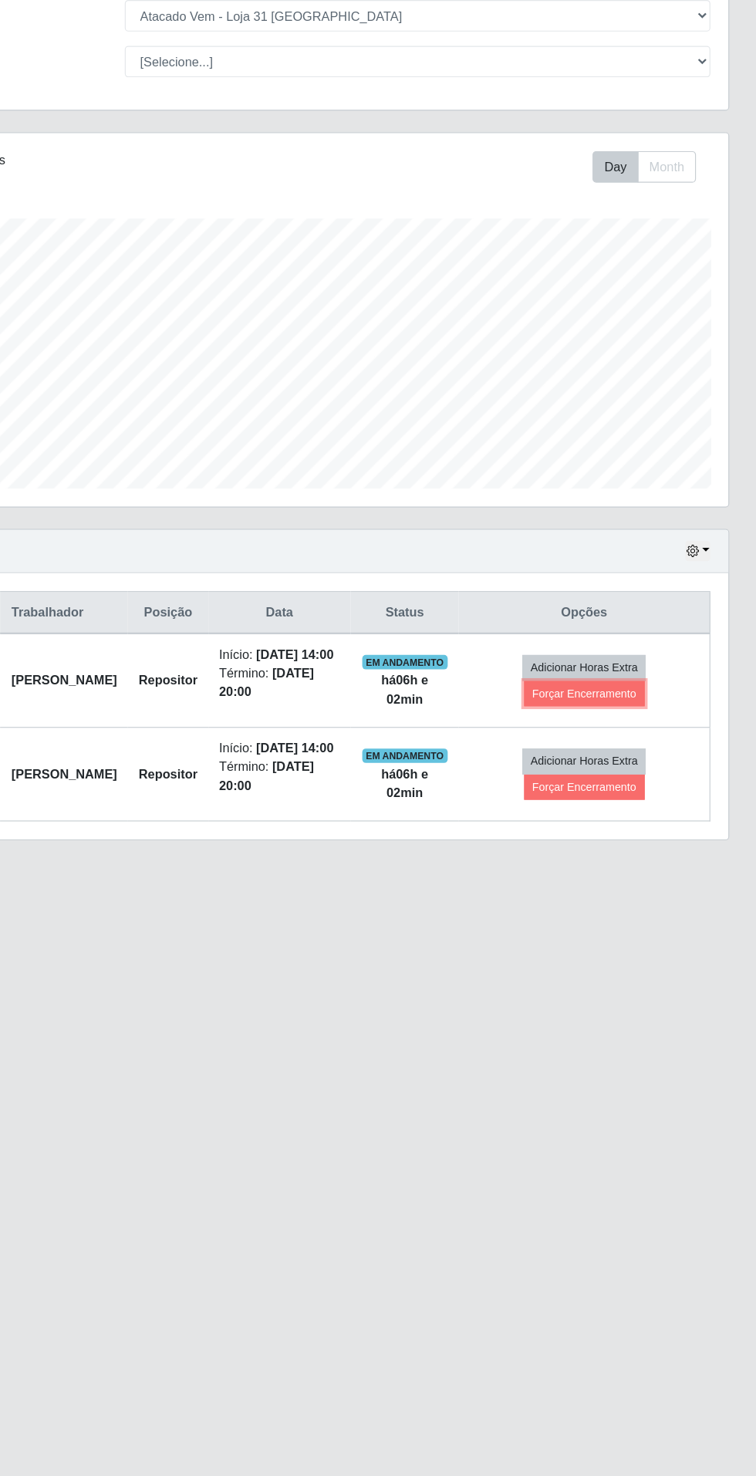
click at [652, 732] on button "Forçar Encerramento" at bounding box center [608, 728] width 103 height 22
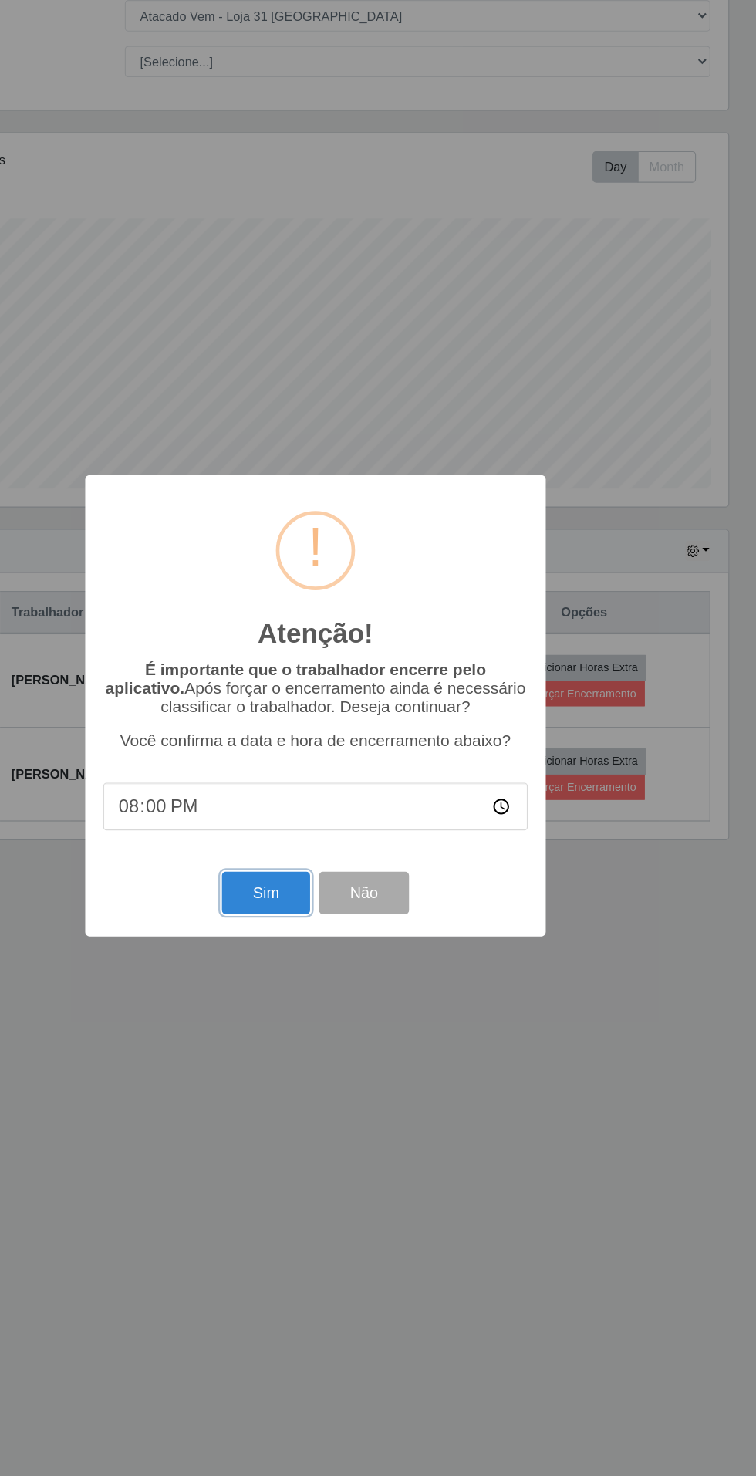
click at [312, 911] on button "Sim" at bounding box center [335, 899] width 75 height 36
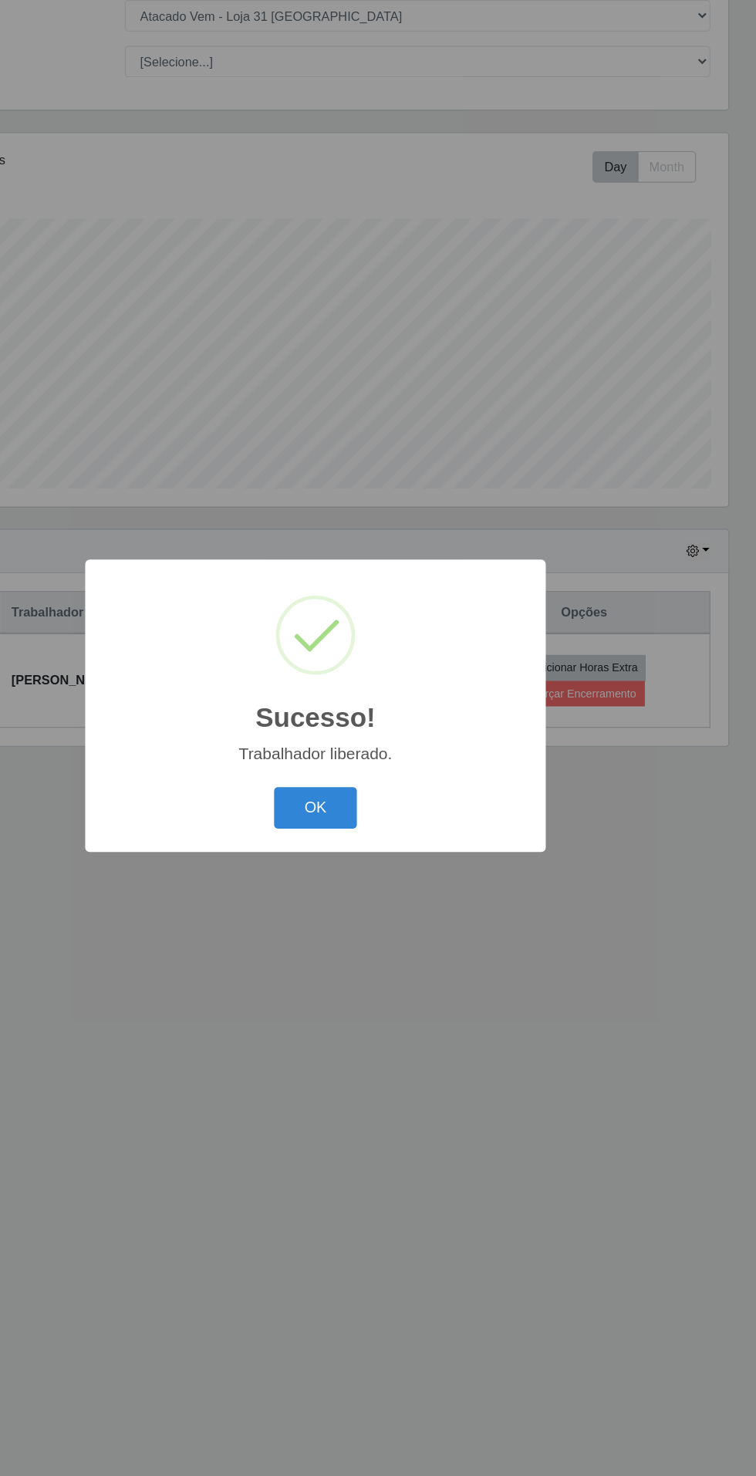
click at [377, 825] on button "OK" at bounding box center [379, 826] width 72 height 36
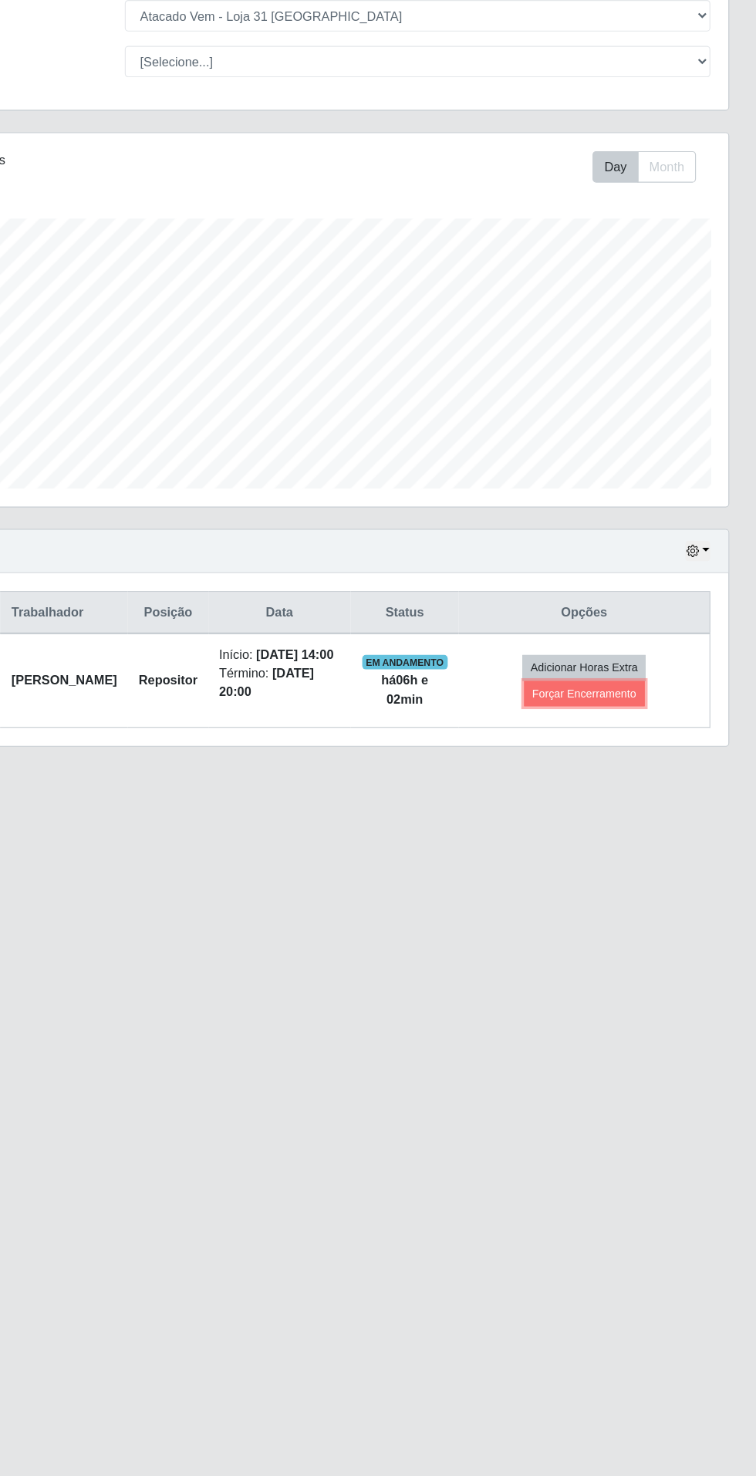
click at [638, 732] on button "Forçar Encerramento" at bounding box center [608, 728] width 103 height 22
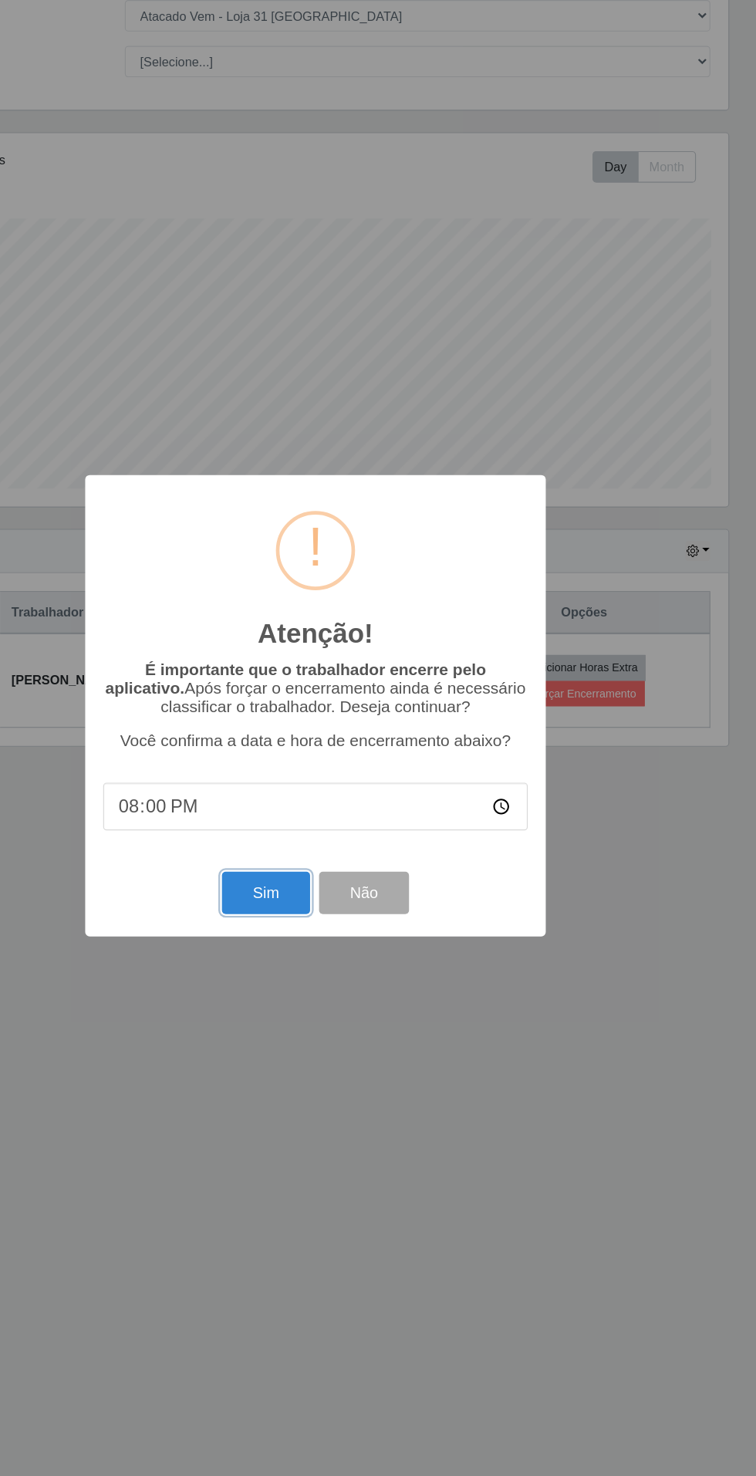
click at [313, 913] on button "Sim" at bounding box center [335, 899] width 75 height 36
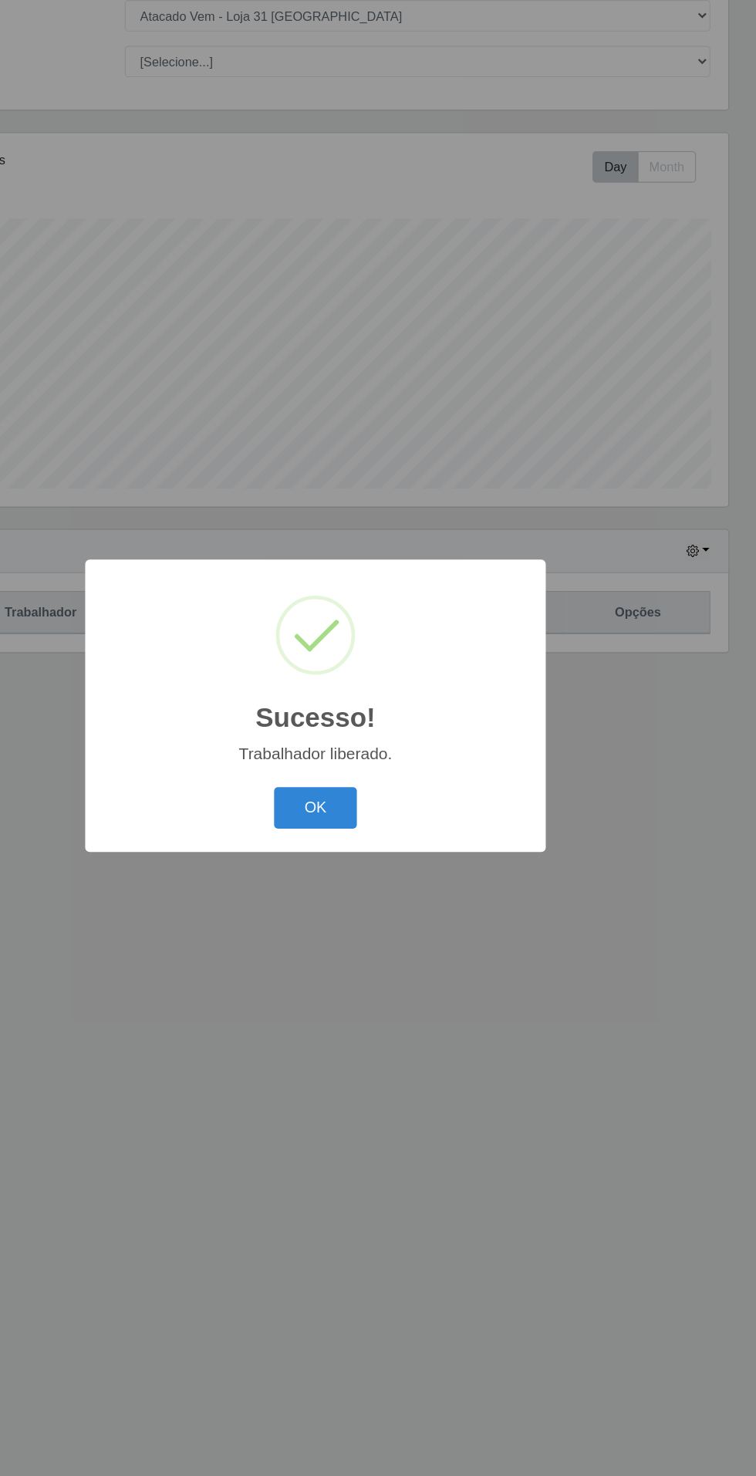
click at [358, 822] on button "OK" at bounding box center [379, 826] width 72 height 36
